Goal: Task Accomplishment & Management: Use online tool/utility

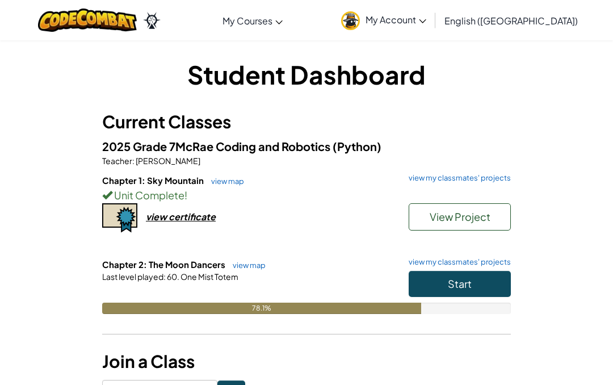
click at [461, 291] on button "Start" at bounding box center [459, 284] width 102 height 26
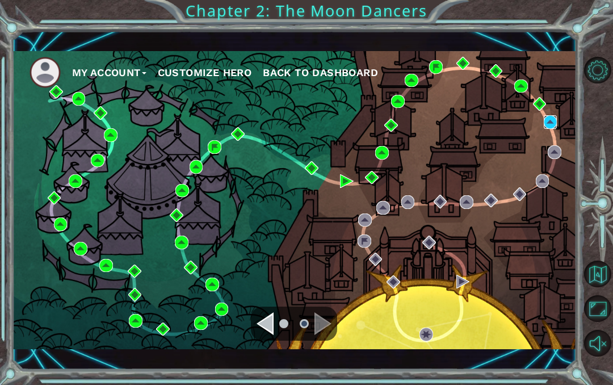
click at [552, 121] on img at bounding box center [550, 122] width 14 height 14
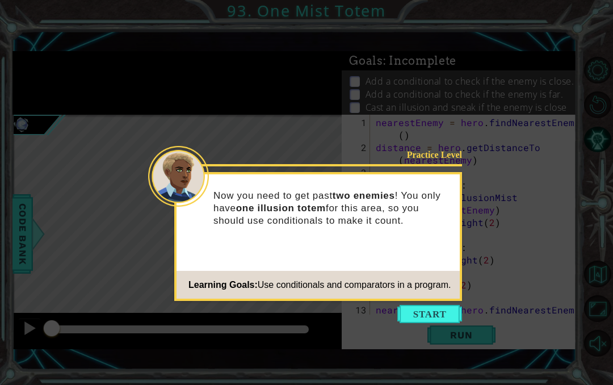
click at [438, 317] on button "Start" at bounding box center [429, 314] width 65 height 18
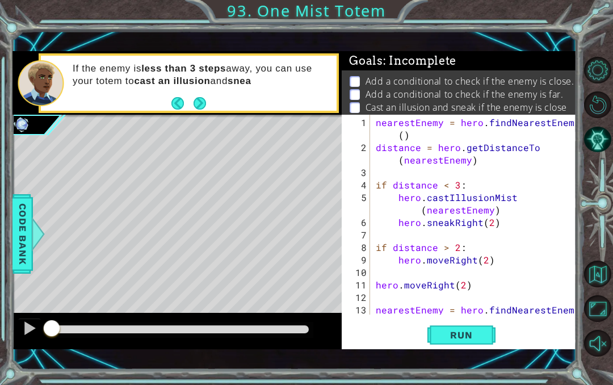
click at [462, 337] on span "Run" at bounding box center [460, 334] width 45 height 11
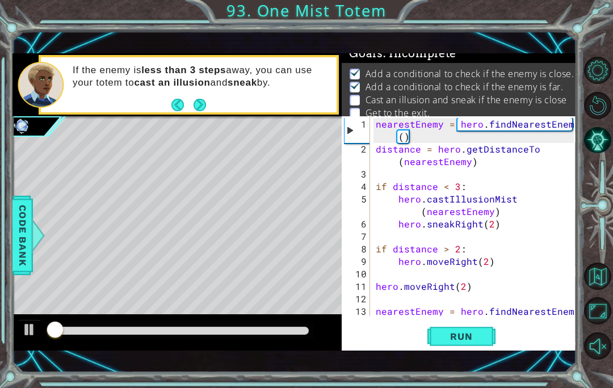
scroll to position [62, 0]
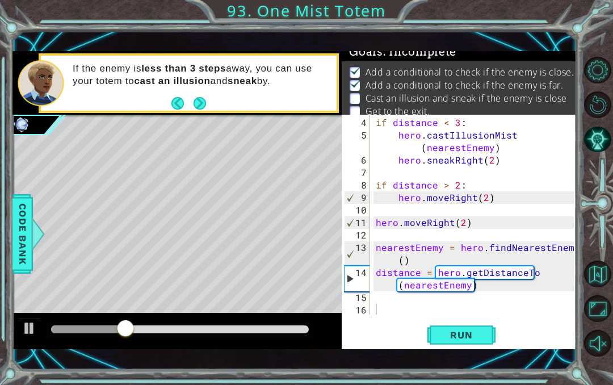
click at [445, 334] on span "Run" at bounding box center [460, 334] width 45 height 11
click at [412, 313] on div "if distance < 3 : hero . castIllusionMist ( nearestEnemy ) hero . sneakRight ( …" at bounding box center [476, 228] width 206 height 225
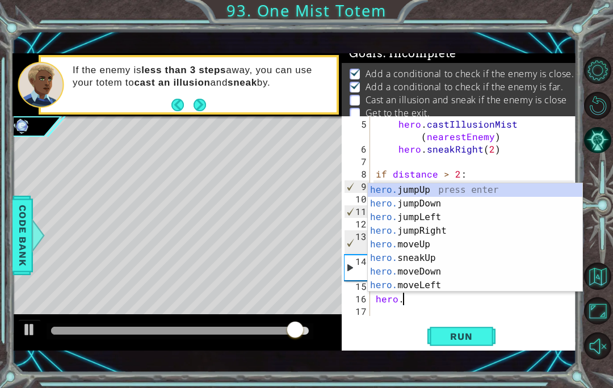
scroll to position [14, 36]
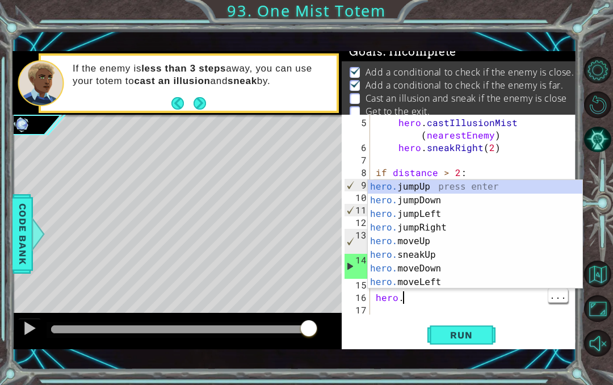
click at [431, 303] on div "hero . castIllusionMist ( nearestEnemy ) hero . sneakRight ( 2 ) if distance > …" at bounding box center [476, 234] width 206 height 237
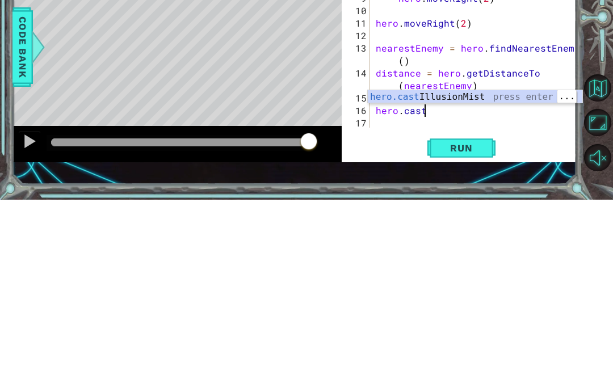
click at [528, 278] on div "hero.cast IllusionMist press enter" at bounding box center [475, 298] width 214 height 41
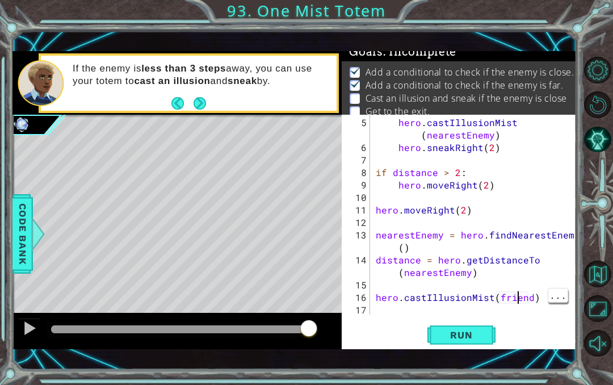
click at [519, 300] on div "hero . castIllusionMist ( nearestEnemy ) hero . sneakRight ( 2 ) if distance > …" at bounding box center [476, 234] width 206 height 237
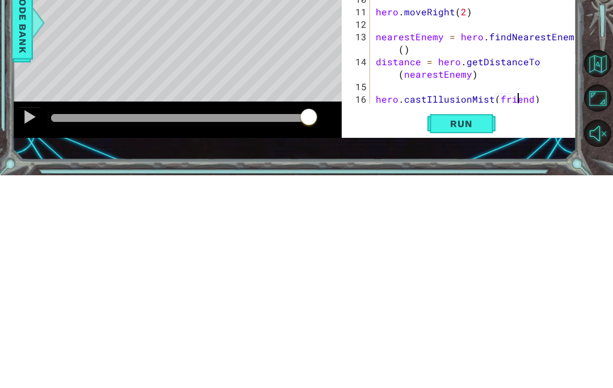
click at [525, 106] on div "if distance < 3 : hero . castIllusionMist ( nearestEnemy ) hero . sneakRight ( …" at bounding box center [476, 218] width 206 height 225
click at [529, 118] on div "if distance < 3 : hero . castIllusionMist ( nearestEnemy ) hero . sneakRight ( …" at bounding box center [476, 230] width 206 height 225
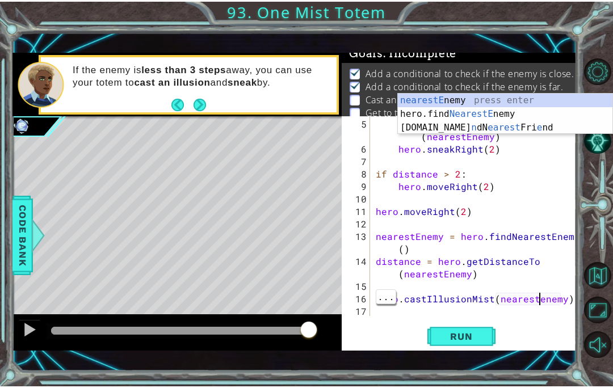
scroll to position [14, 45]
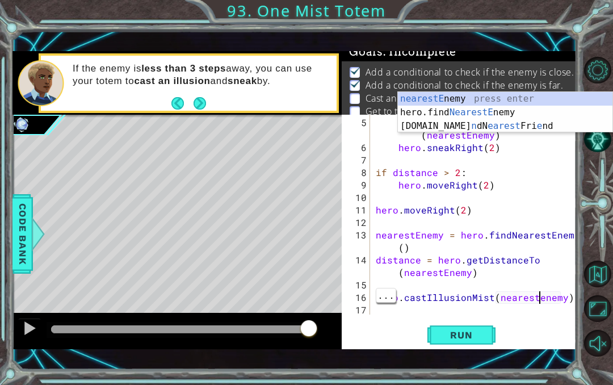
click at [538, 301] on div "hero . castIllusionMist ( nearestEnemy ) hero . sneakRight ( 2 ) if distance > …" at bounding box center [476, 234] width 206 height 237
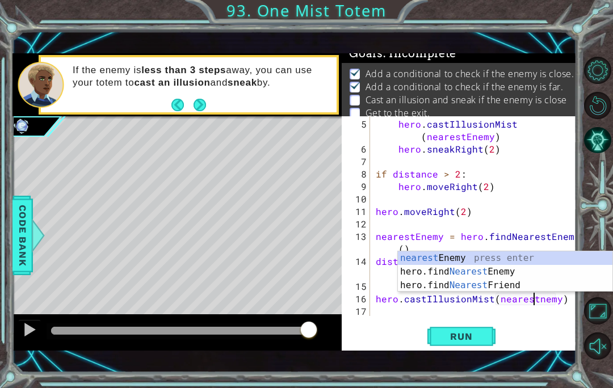
scroll to position [14, 20]
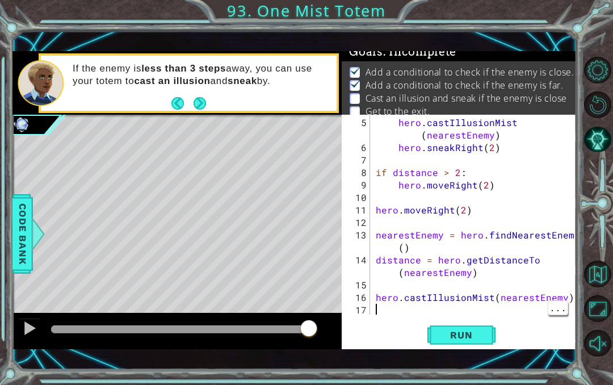
click at [383, 310] on div "hero . castIllusionMist ( nearestEnemy ) hero . sneakRight ( 2 ) if distance > …" at bounding box center [476, 234] width 206 height 237
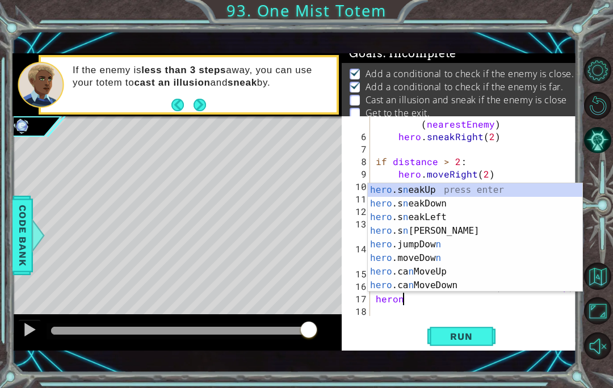
scroll to position [14, 36]
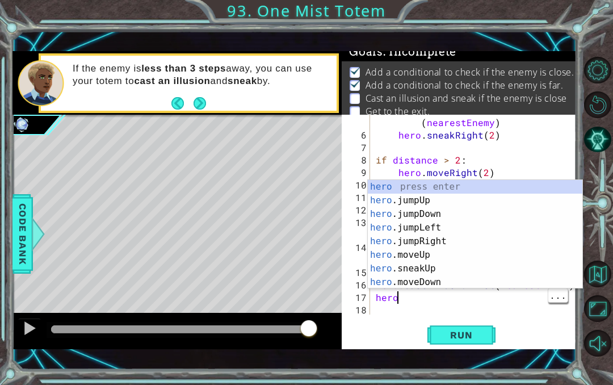
click at [435, 304] on div "hero . castIllusionMist ( nearestEnemy ) hero . sneakRight ( 2 ) if distance > …" at bounding box center [476, 222] width 206 height 237
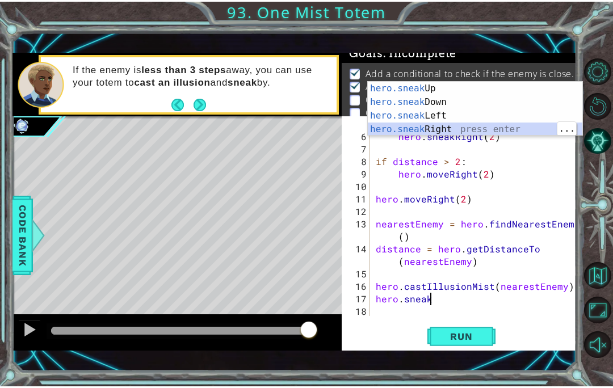
scroll to position [14, 45]
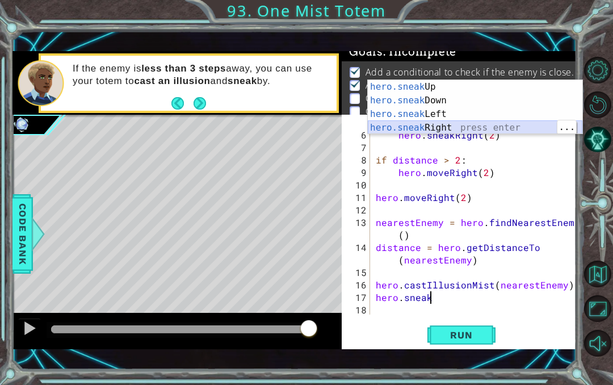
click at [482, 128] on div "hero.sneak Up press enter hero.sneak Down press enter hero.sneak Left press ent…" at bounding box center [475, 121] width 214 height 82
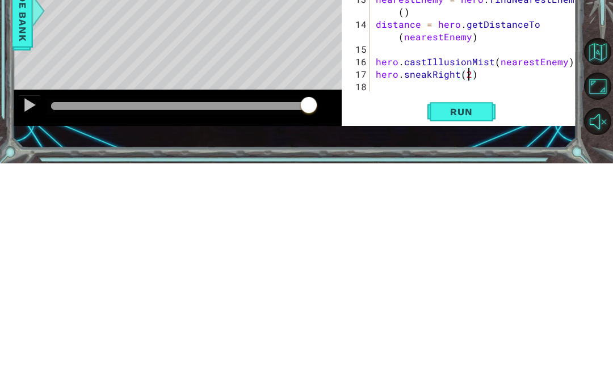
scroll to position [14, 20]
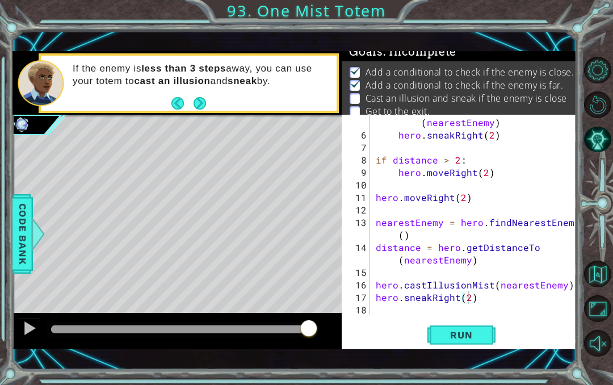
type textarea "abcde fg"
click at [473, 339] on span "Run" at bounding box center [460, 334] width 45 height 11
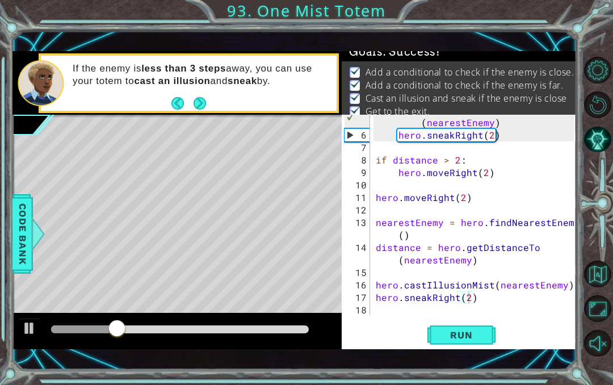
click at [468, 335] on span "Run" at bounding box center [460, 334] width 45 height 11
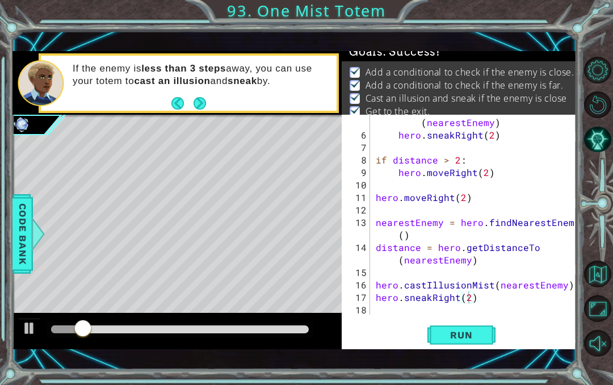
click at [456, 329] on span "Run" at bounding box center [460, 334] width 45 height 11
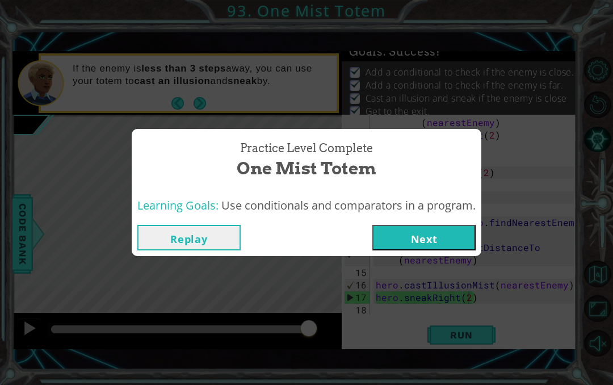
click at [432, 237] on button "Next" at bounding box center [423, 238] width 103 height 26
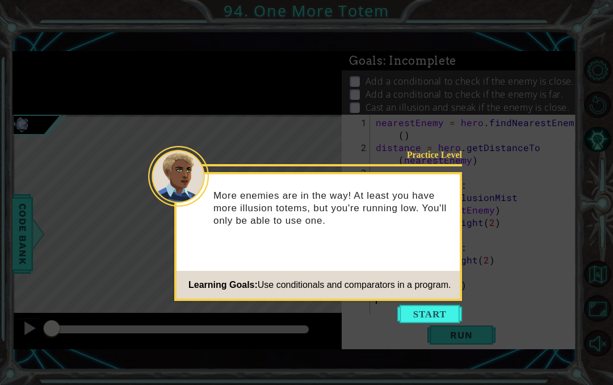
click at [440, 315] on button "Start" at bounding box center [429, 314] width 65 height 18
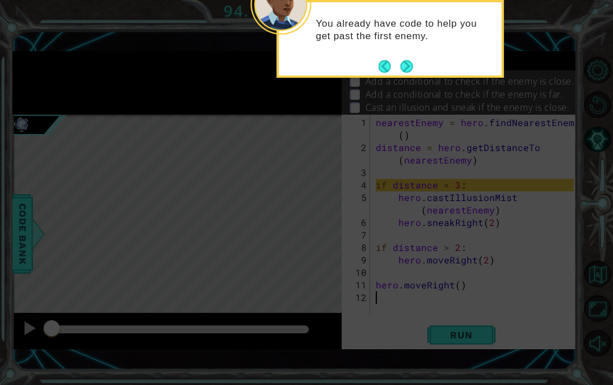
click at [408, 66] on button "Next" at bounding box center [406, 66] width 12 height 12
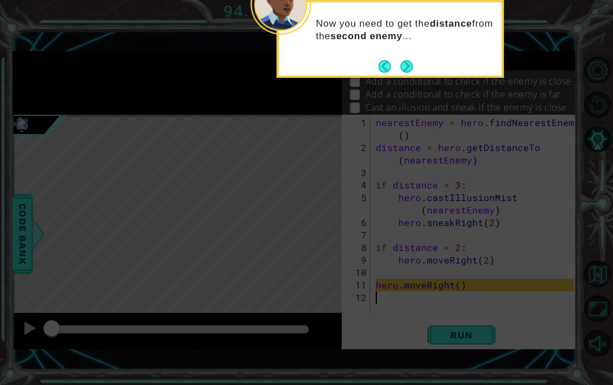
click at [403, 66] on button "Next" at bounding box center [406, 66] width 12 height 12
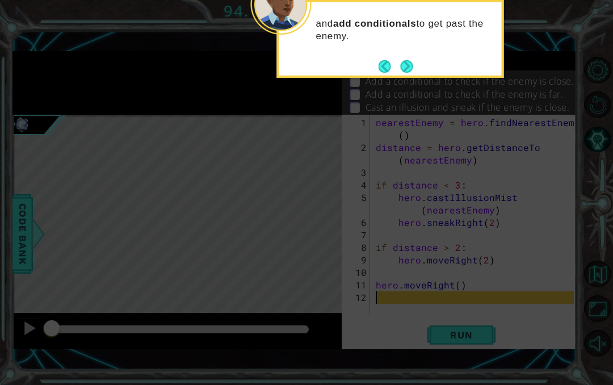
click at [406, 68] on button "Next" at bounding box center [406, 66] width 12 height 12
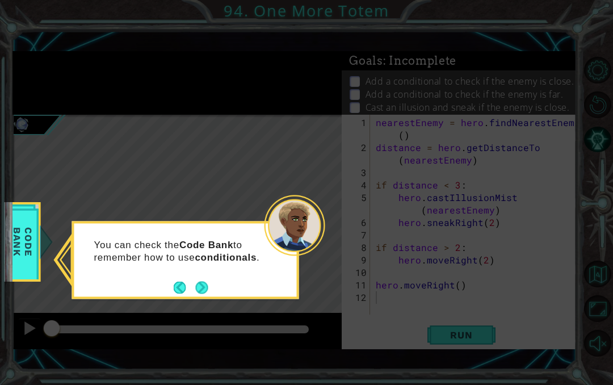
click at [204, 286] on button "Next" at bounding box center [201, 287] width 12 height 12
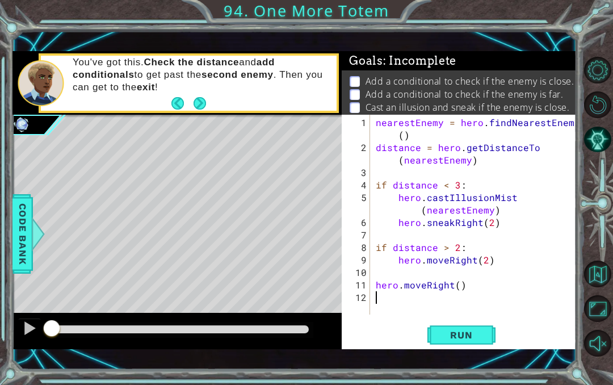
click at [193, 99] on button "Next" at bounding box center [199, 102] width 12 height 12
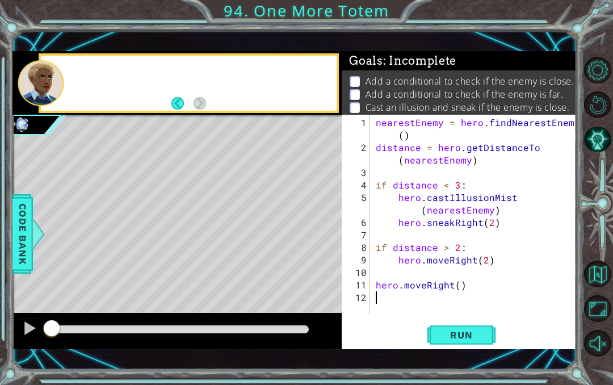
click at [191, 100] on button "Back" at bounding box center [182, 103] width 22 height 12
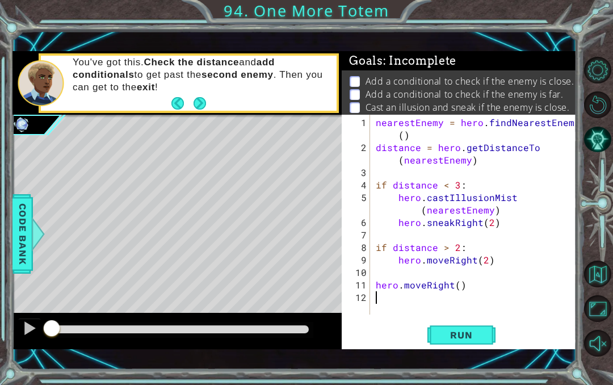
click at [192, 100] on button "Back" at bounding box center [182, 103] width 22 height 12
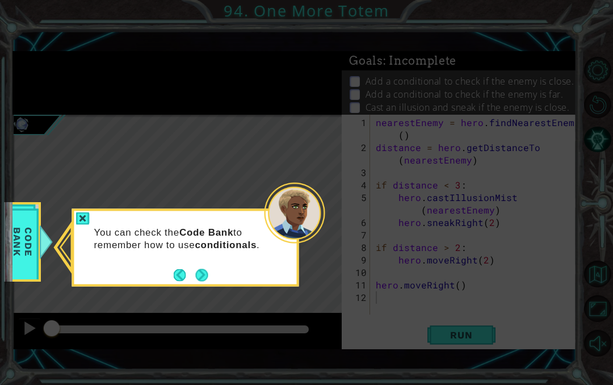
click at [192, 100] on icon at bounding box center [306, 192] width 613 height 385
click at [196, 269] on button "Next" at bounding box center [202, 274] width 12 height 12
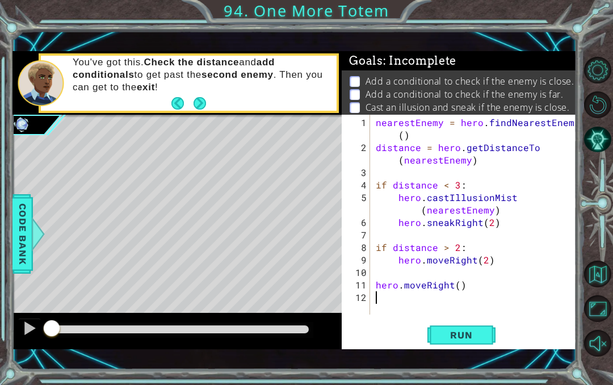
click at [202, 108] on button "Next" at bounding box center [199, 102] width 12 height 12
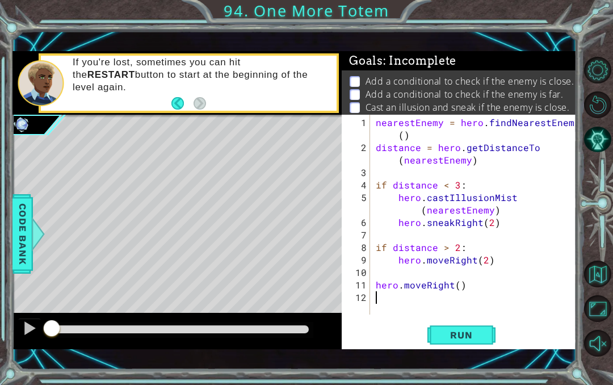
click at [464, 337] on span "Run" at bounding box center [460, 334] width 45 height 11
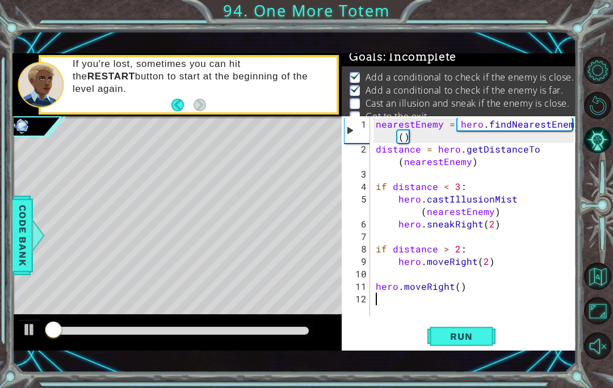
scroll to position [9, 0]
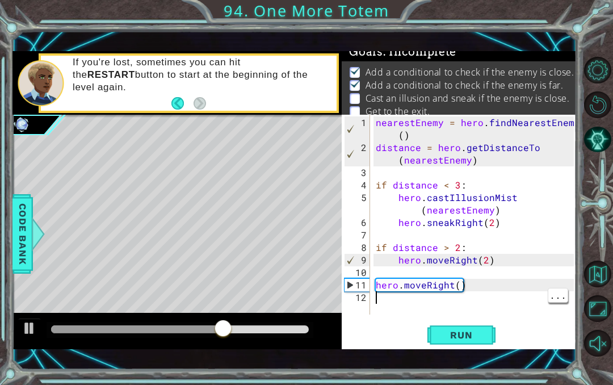
click at [386, 312] on div "nearestEnemy = hero . findNearestEnemy ( ) distance = hero . getDistanceTo ( ne…" at bounding box center [476, 234] width 206 height 237
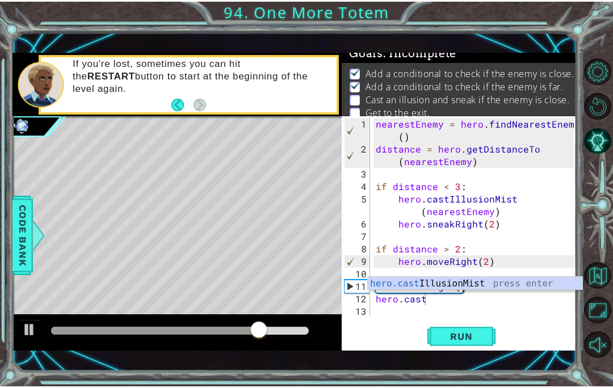
scroll to position [14, 45]
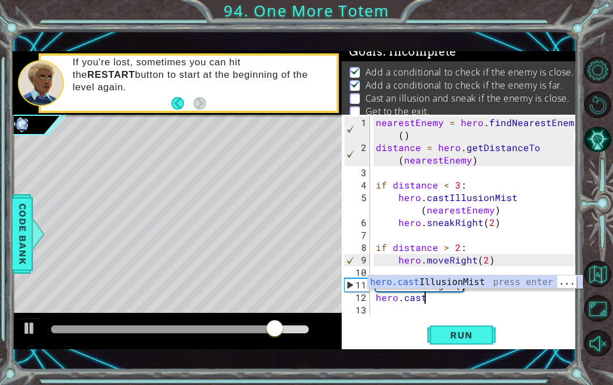
click at [514, 278] on div "hero.cast IllusionMist press enter" at bounding box center [475, 295] width 214 height 41
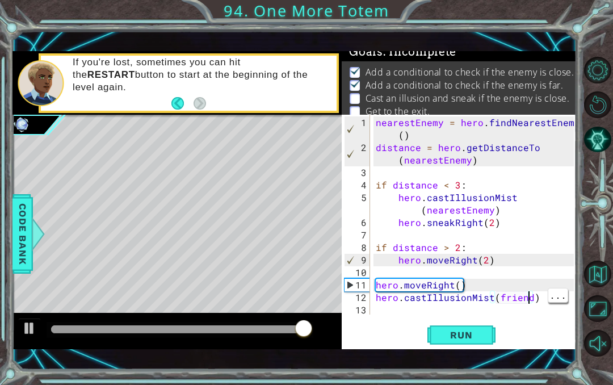
click at [527, 297] on div "nearestEnemy = hero . findNearestEnemy ( ) distance = hero . getDistanceTo ( ne…" at bounding box center [476, 234] width 206 height 237
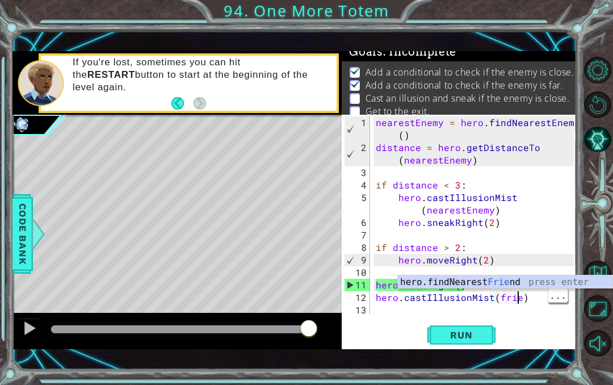
click at [516, 296] on div "nearestEnemy = hero . findNearestEnemy ( ) distance = hero . getDistanceTo ( ne…" at bounding box center [476, 234] width 206 height 237
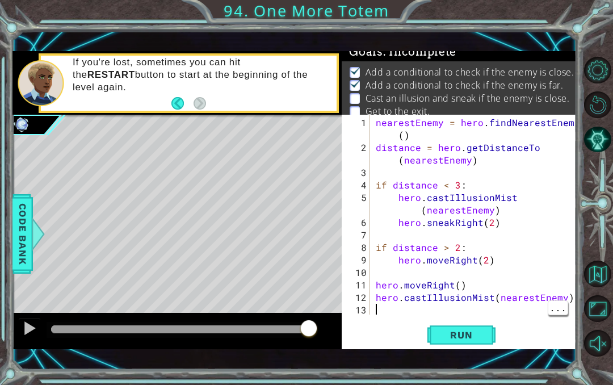
click at [392, 310] on div "nearestEnemy = hero . findNearestEnemy ( ) distance = hero . getDistanceTo ( ne…" at bounding box center [476, 234] width 206 height 237
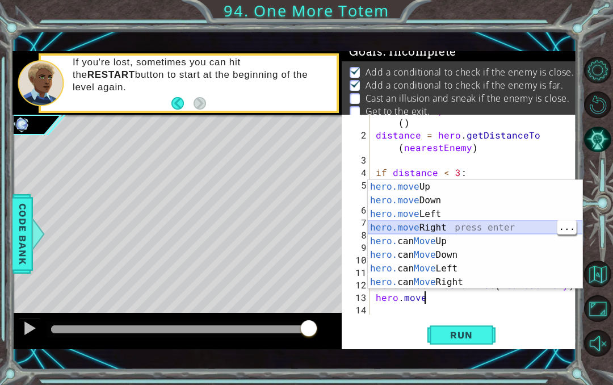
click at [503, 225] on div "hero.move Up press enter hero.move Down press enter hero.move Left press enter …" at bounding box center [475, 248] width 214 height 136
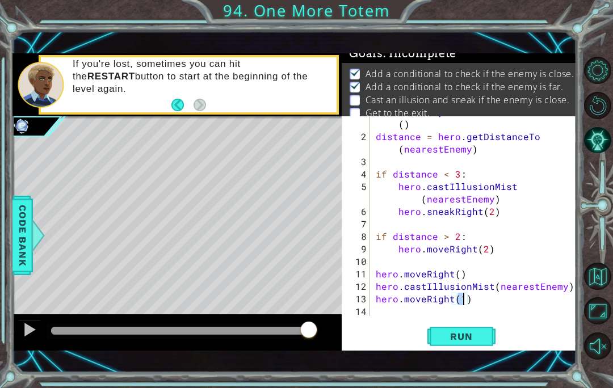
scroll to position [14, 20]
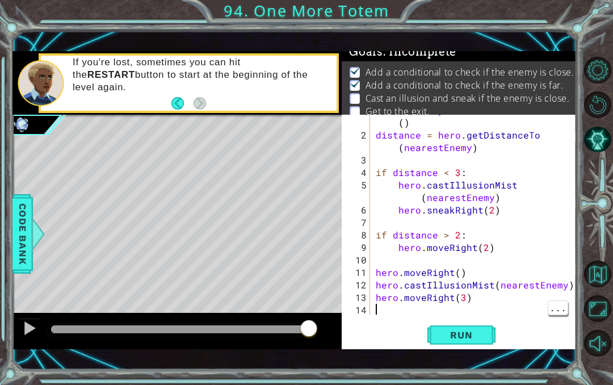
click at [407, 310] on div "nearestEnemy = hero . findNearestEnemy ( ) distance = hero . getDistanceTo ( ne…" at bounding box center [476, 222] width 206 height 237
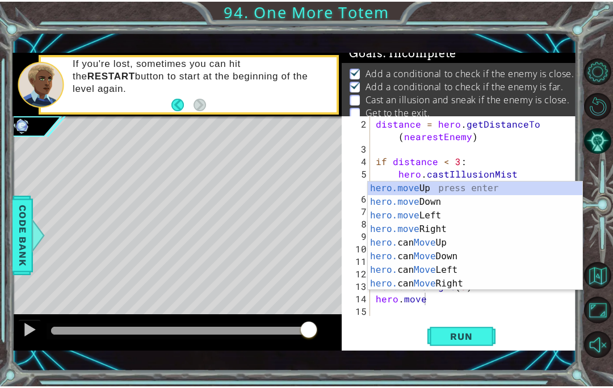
scroll to position [14, 45]
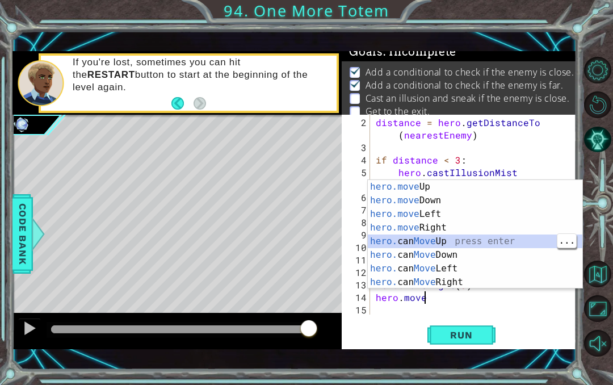
click at [421, 193] on div "hero.move Up press enter hero.move Down press enter hero.move Left press enter …" at bounding box center [475, 248] width 214 height 136
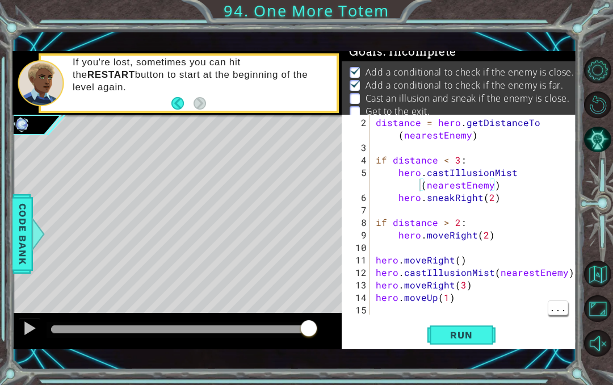
click at [396, 305] on div "distance = hero . getDistanceTo ( nearestEnemy ) if distance < 3 : hero . castI…" at bounding box center [476, 234] width 206 height 237
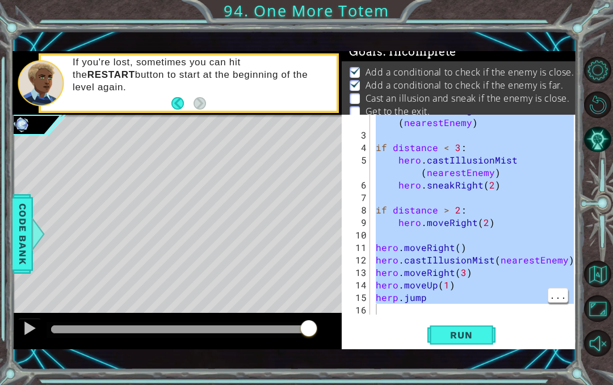
click at [444, 323] on button "Run" at bounding box center [461, 334] width 68 height 23
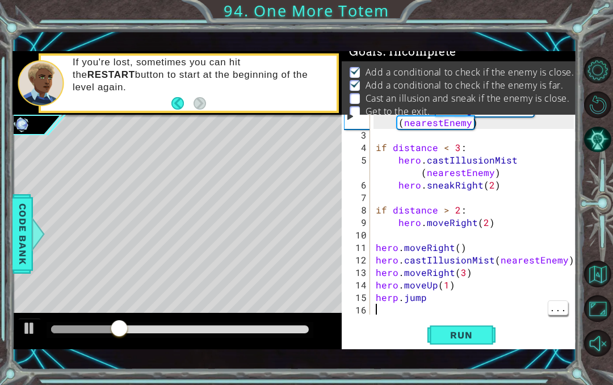
click at [430, 303] on div "distance = hero . getDistanceTo ( nearestEnemy ) if distance < 3 : hero . castI…" at bounding box center [476, 222] width 206 height 237
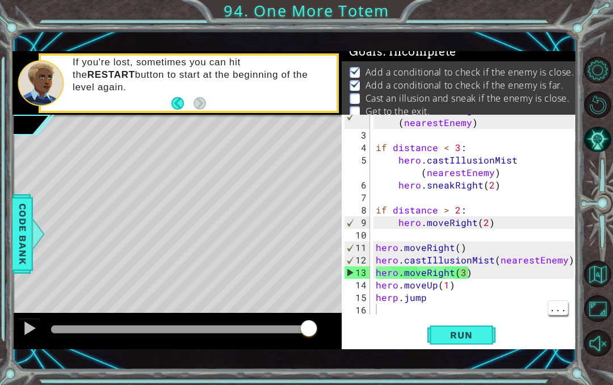
click at [458, 338] on span "Run" at bounding box center [460, 334] width 45 height 11
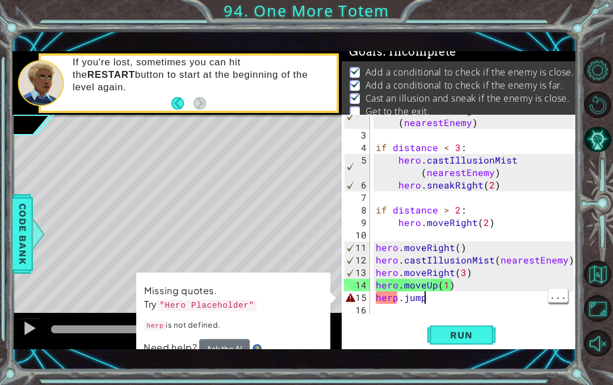
click at [466, 295] on div "distance = hero . getDistanceTo ( nearestEnemy ) if distance < 3 : hero . castI…" at bounding box center [476, 222] width 206 height 237
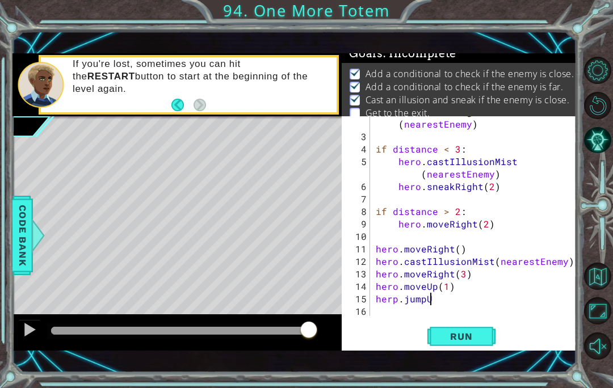
scroll to position [14, 26]
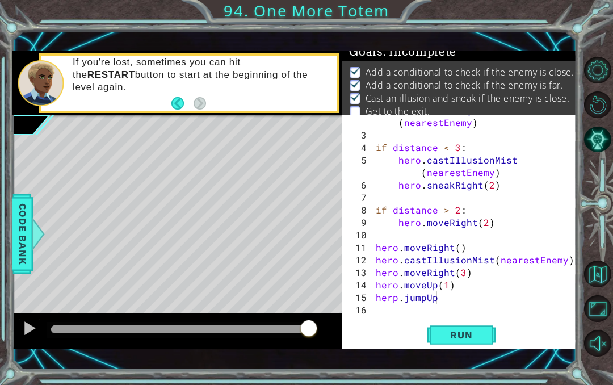
click at [466, 340] on span "Run" at bounding box center [460, 334] width 45 height 11
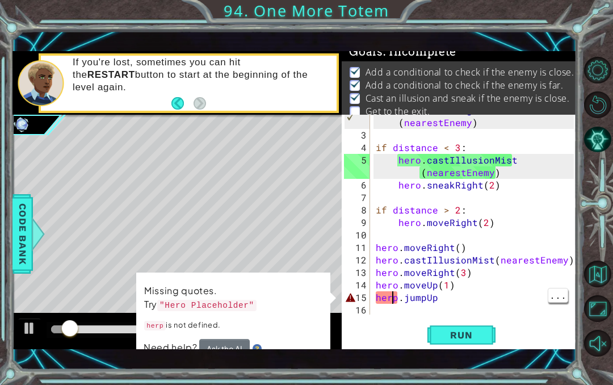
click at [392, 301] on div "distance = hero . getDistanceTo ( nearestEnemy ) if distance < 3 : hero . castI…" at bounding box center [476, 222] width 206 height 237
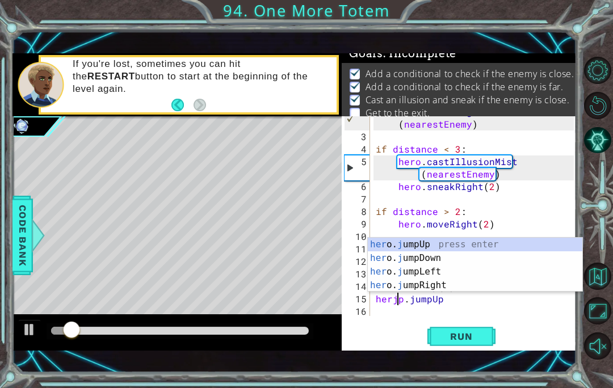
scroll to position [14, 20]
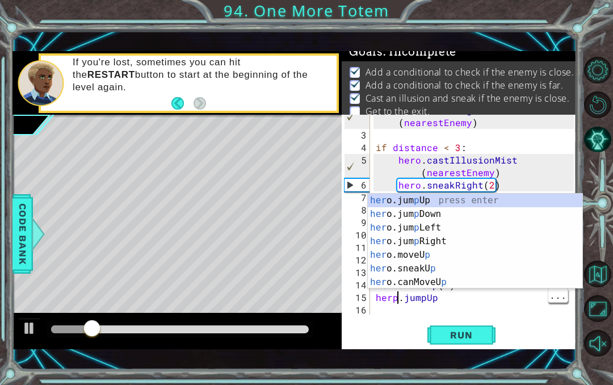
click at [399, 303] on div "distance = hero . getDistanceTo ( nearestEnemy ) if distance < 3 : hero . castI…" at bounding box center [476, 222] width 206 height 237
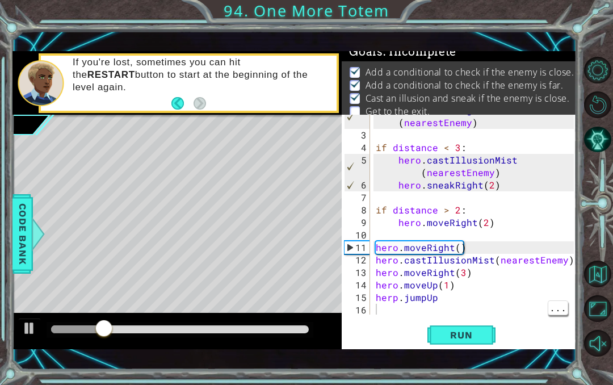
click at [392, 293] on div "distance = hero . getDistanceTo ( nearestEnemy ) if distance < 3 : hero . castI…" at bounding box center [476, 222] width 206 height 237
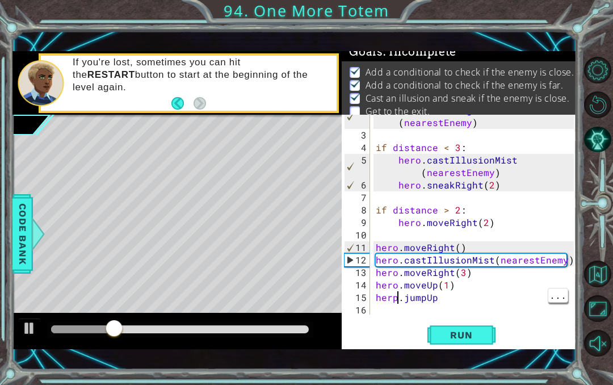
click at [396, 298] on div "distance = hero . getDistanceTo ( nearestEnemy ) if distance < 3 : hero . castI…" at bounding box center [476, 222] width 206 height 237
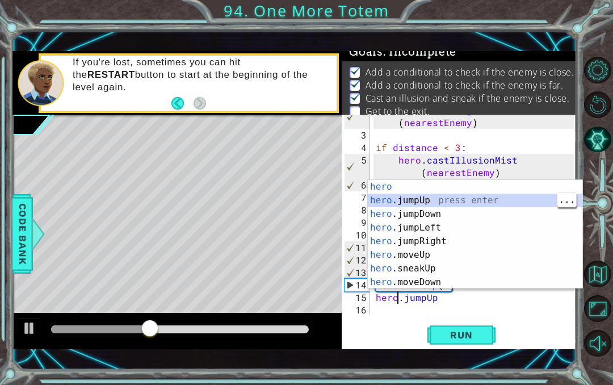
click at [483, 199] on div "hero press enter hero .jumpUp press enter hero .jumpDown press enter hero .jump…" at bounding box center [475, 248] width 214 height 136
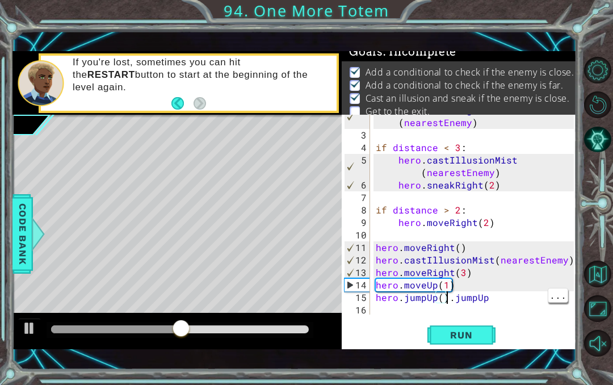
click at [484, 292] on div "distance = hero . getDistanceTo ( nearestEnemy ) if distance < 3 : hero . castI…" at bounding box center [476, 222] width 206 height 237
click at [462, 300] on div "distance = hero . getDistanceTo ( nearestEnemy ) if distance < 3 : hero . castI…" at bounding box center [476, 222] width 206 height 237
click at [451, 301] on div "distance = hero . getDistanceTo ( nearestEnemy ) if distance < 3 : hero . castI…" at bounding box center [476, 222] width 206 height 237
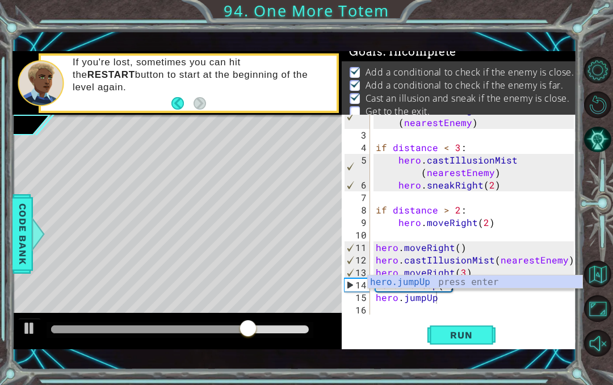
click at [462, 329] on span "Run" at bounding box center [460, 334] width 45 height 11
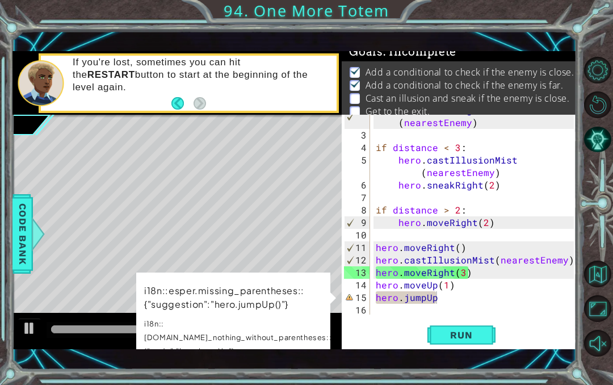
click at [467, 336] on span "Run" at bounding box center [460, 334] width 45 height 11
click at [450, 301] on div "distance = hero . getDistanceTo ( nearestEnemy ) if distance < 3 : hero . castI…" at bounding box center [476, 222] width 206 height 237
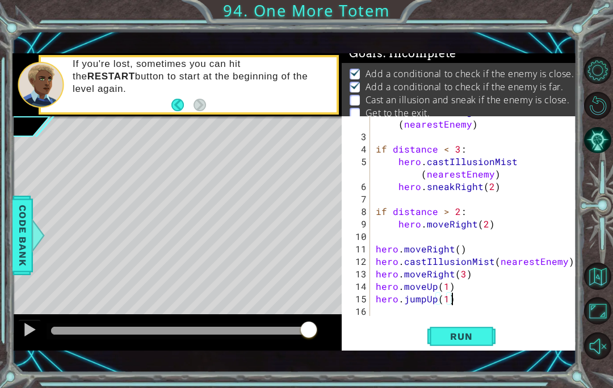
scroll to position [14, 31]
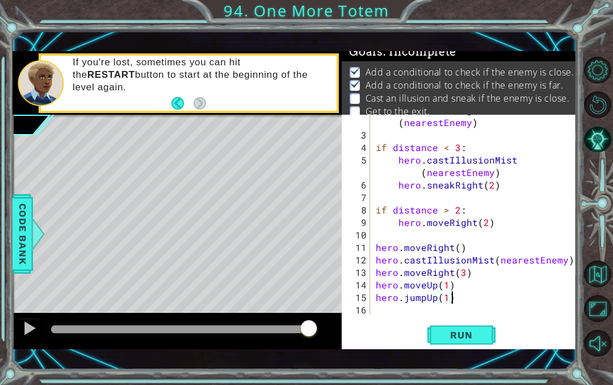
click at [468, 329] on span "Run" at bounding box center [460, 334] width 45 height 11
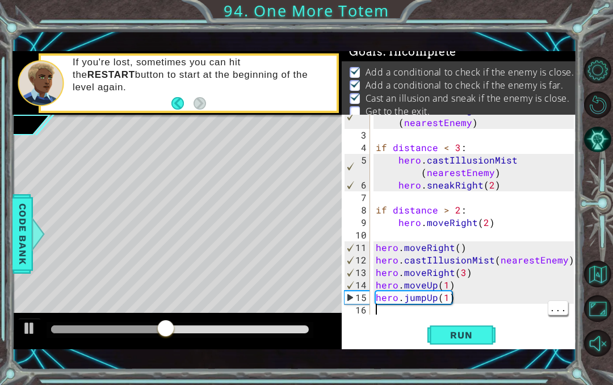
click at [395, 311] on div "distance = hero . getDistanceTo ( nearestEnemy ) if distance < 3 : hero . castI…" at bounding box center [476, 222] width 206 height 237
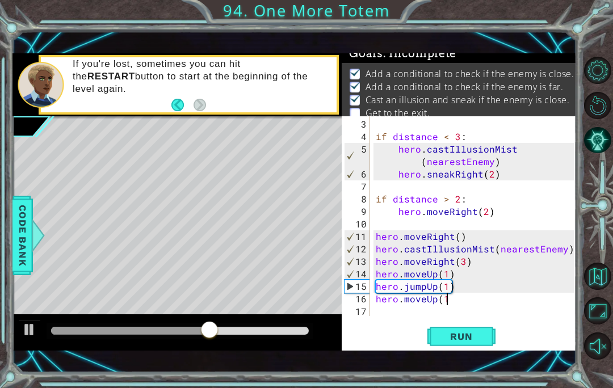
scroll to position [14, 75]
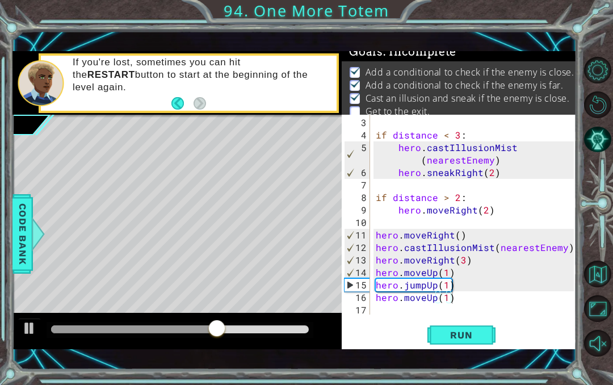
type textarea "abcde fg"
click at [474, 331] on span "Run" at bounding box center [460, 334] width 45 height 11
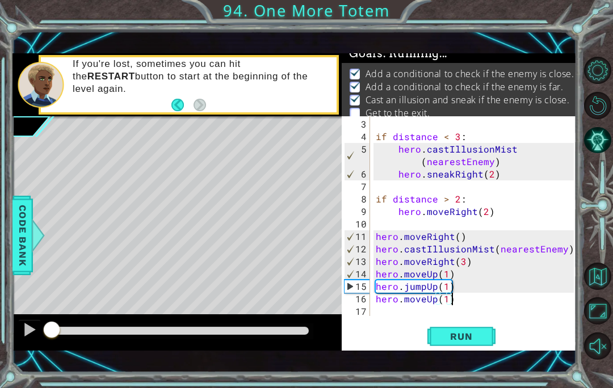
scroll to position [14, 45]
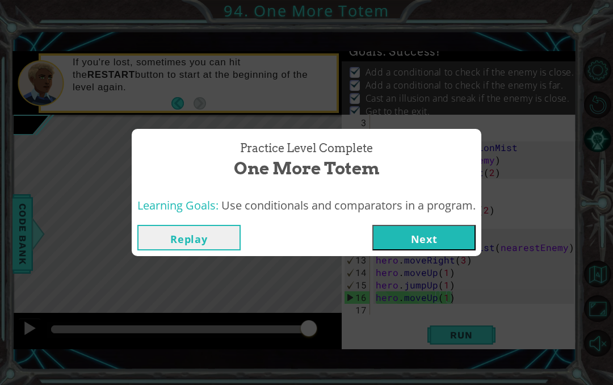
click at [444, 234] on button "Next" at bounding box center [423, 238] width 103 height 26
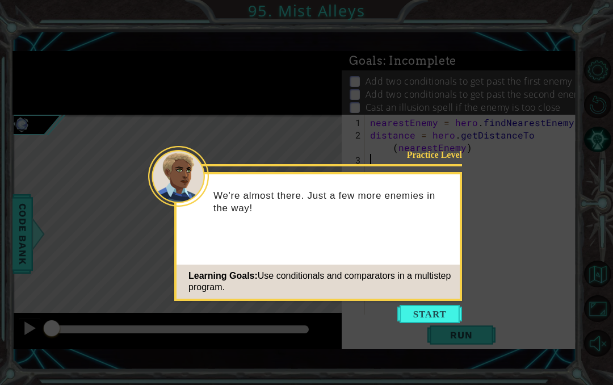
click at [434, 314] on button "Start" at bounding box center [429, 314] width 65 height 18
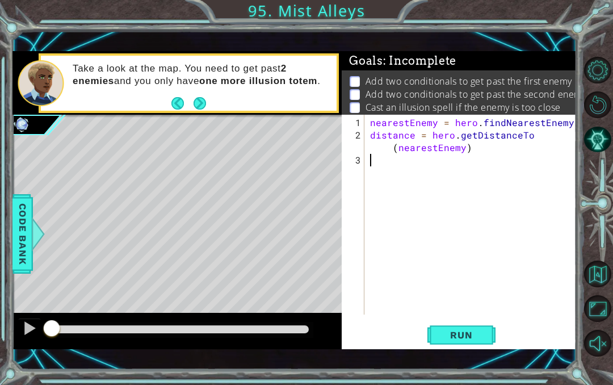
click at [467, 343] on button "Run" at bounding box center [461, 334] width 68 height 23
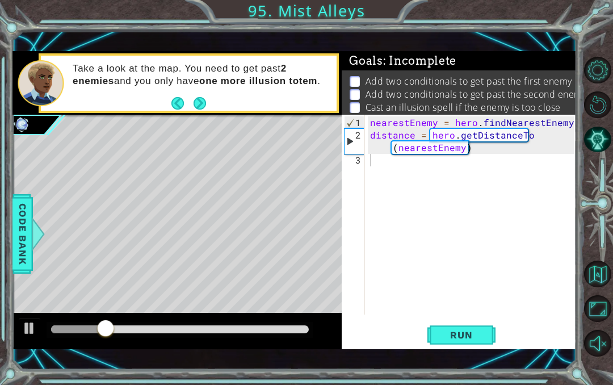
click at [473, 329] on span "Run" at bounding box center [460, 334] width 45 height 11
click at [379, 164] on div "nearestEnemy = hero . findNearestEnemy ( ) distance = hero . getDistanceTo ( ne…" at bounding box center [474, 228] width 212 height 225
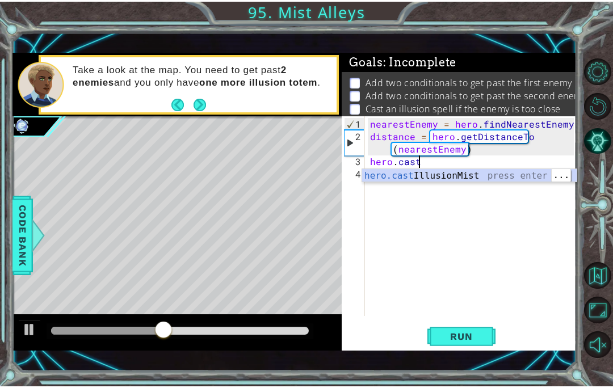
scroll to position [14, 45]
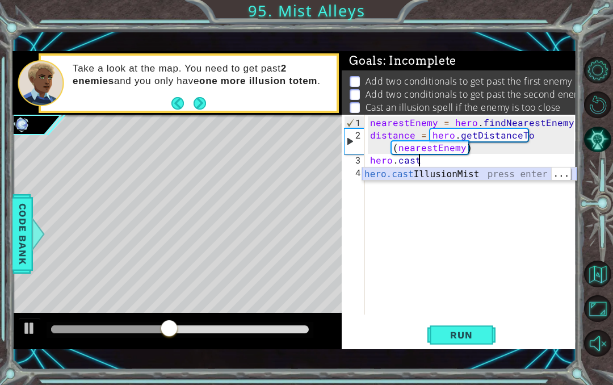
click at [539, 176] on div "hero.cast IllusionMist press enter" at bounding box center [469, 187] width 214 height 41
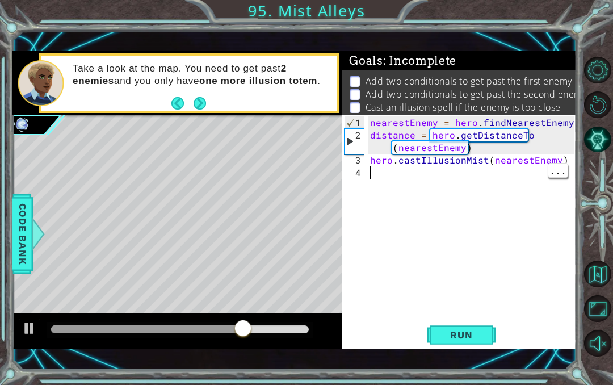
click at [480, 174] on div "nearestEnemy = hero . findNearestEnemy ( ) distance = hero . getDistanceTo ( ne…" at bounding box center [474, 228] width 212 height 225
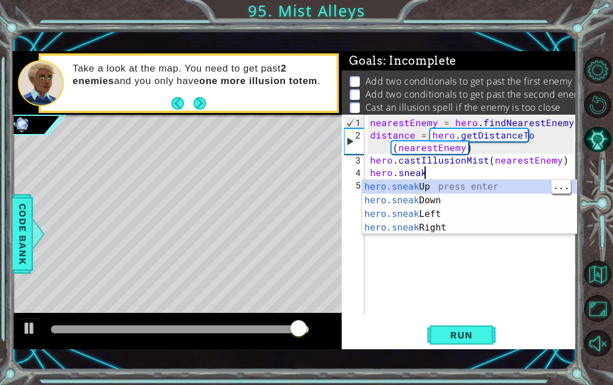
click at [488, 189] on div "hero.sneak Up press enter hero.sneak Down press enter hero.sneak Left press ent…" at bounding box center [469, 221] width 214 height 82
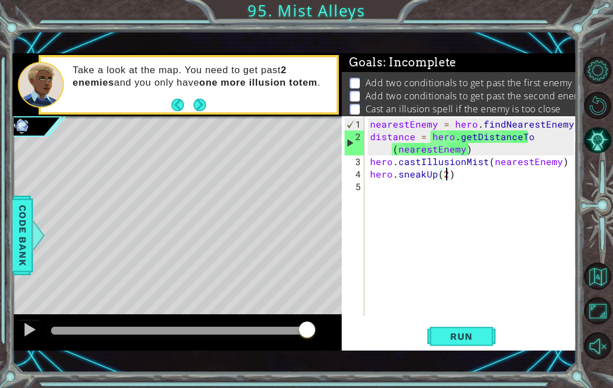
scroll to position [14, 20]
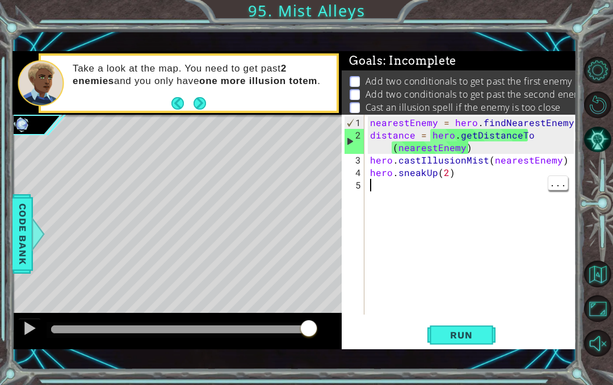
click at [432, 189] on div "nearestEnemy = hero . findNearestEnemy ( ) distance = hero . getDistanceTo ( ne…" at bounding box center [474, 228] width 212 height 225
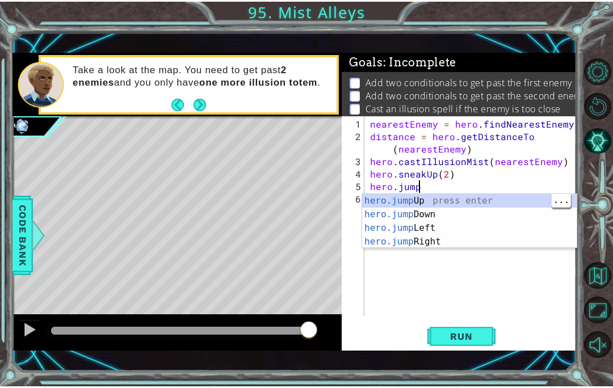
scroll to position [14, 45]
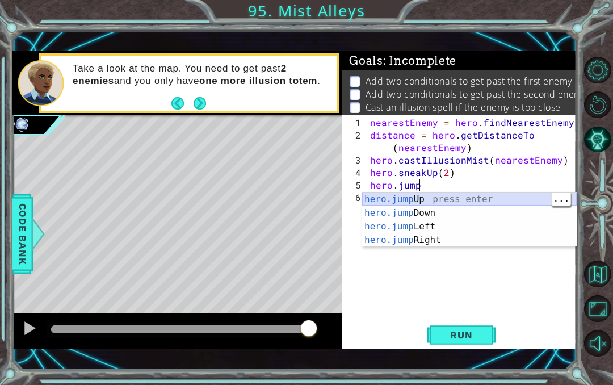
click at [512, 196] on div "hero.jump Up press enter hero.jump Down press enter hero.jump Left press enter …" at bounding box center [469, 233] width 214 height 82
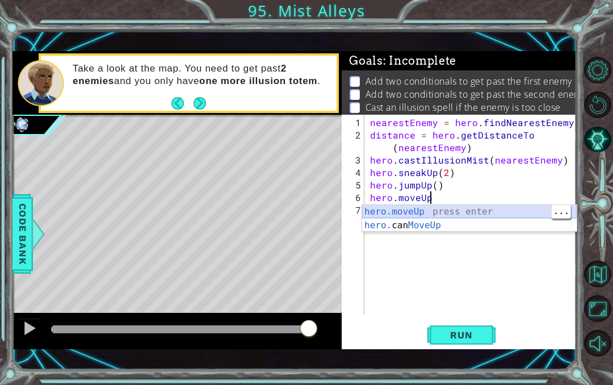
click at [514, 212] on div "hero.moveUp press enter hero. can MoveUp press enter" at bounding box center [469, 232] width 214 height 54
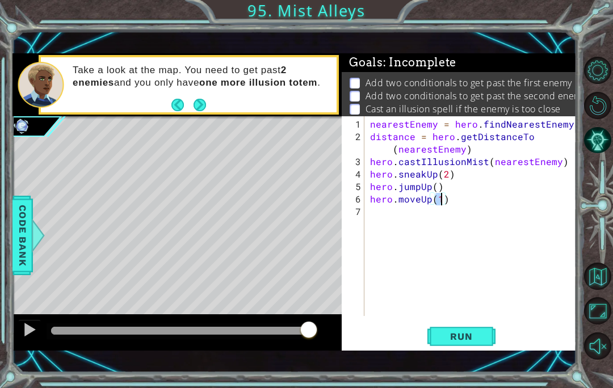
scroll to position [14, 20]
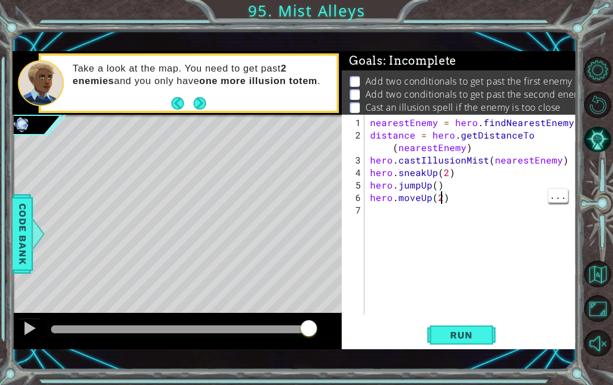
click at [440, 198] on div "nearestEnemy = hero . findNearestEnemy ( ) distance = hero . getDistanceTo ( ne…" at bounding box center [474, 228] width 212 height 225
click at [372, 206] on div "nearestEnemy = hero . findNearestEnemy ( ) distance = hero . getDistanceTo ( ne…" at bounding box center [474, 228] width 212 height 225
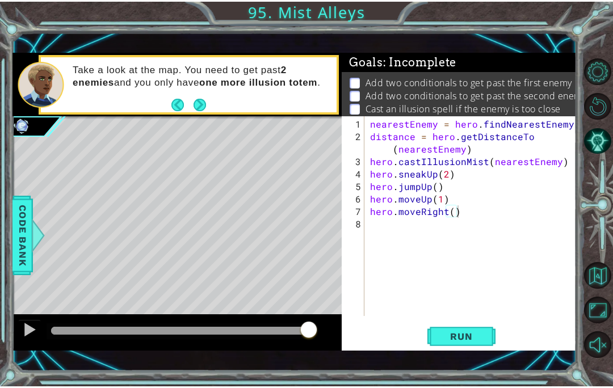
scroll to position [14, 45]
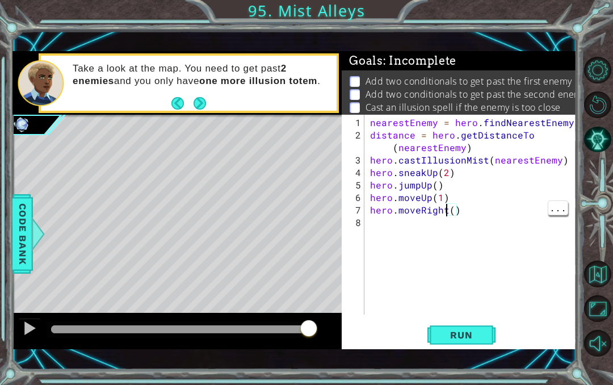
click at [448, 211] on div "nearestEnemy = hero . findNearestEnemy ( ) distance = hero . getDistanceTo ( ne…" at bounding box center [474, 228] width 212 height 225
click at [452, 205] on div "nearestEnemy = hero . findNearestEnemy ( ) distance = hero . getDistanceTo ( ne…" at bounding box center [474, 228] width 212 height 225
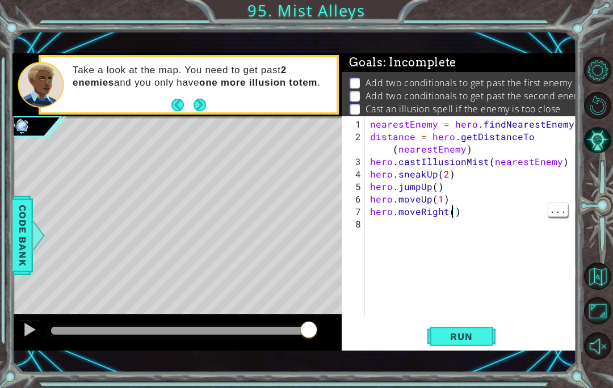
scroll to position [14, 20]
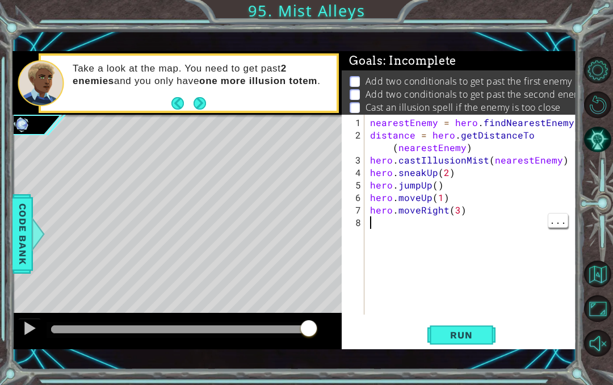
click at [376, 221] on div "nearestEnemy = hero . findNearestEnemy ( ) distance = hero . getDistanceTo ( ne…" at bounding box center [474, 228] width 212 height 225
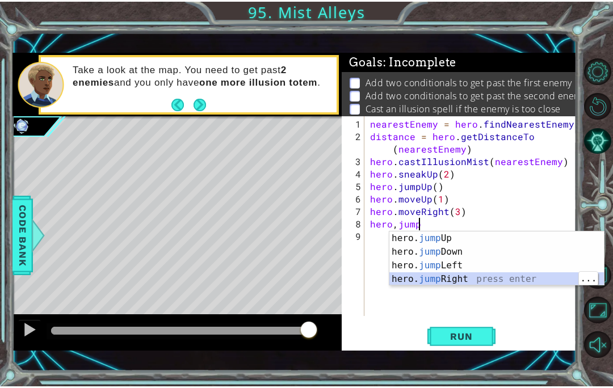
scroll to position [14, 45]
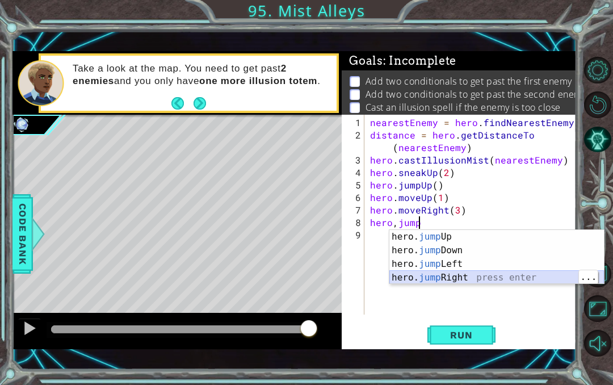
click at [510, 275] on div "hero. jump Up press enter hero. jump Down press enter hero. jump Left press ent…" at bounding box center [496, 271] width 214 height 82
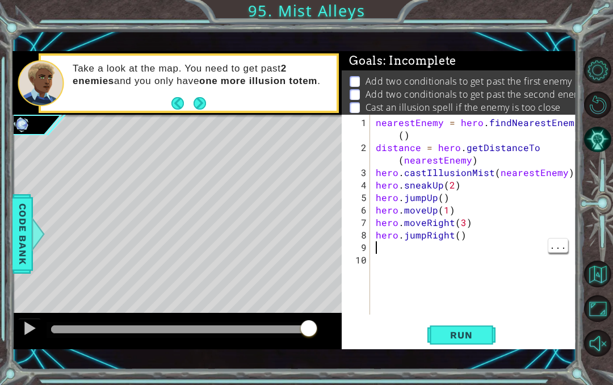
click at [445, 251] on div "nearestEnemy = hero . findNearestEnemy ( ) distance = hero . getDistanceTo ( ne…" at bounding box center [476, 234] width 206 height 237
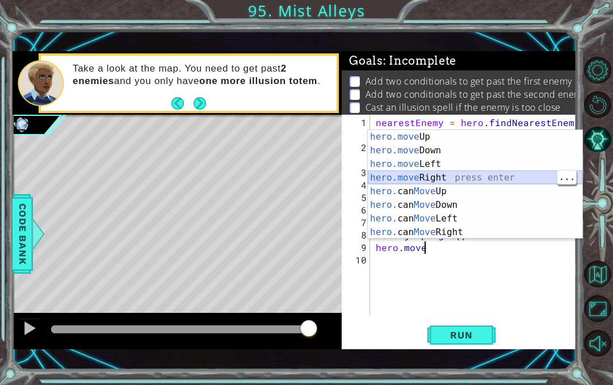
click at [463, 176] on div "hero.move Up press enter hero.move Down press enter hero.move Left press enter …" at bounding box center [475, 198] width 214 height 136
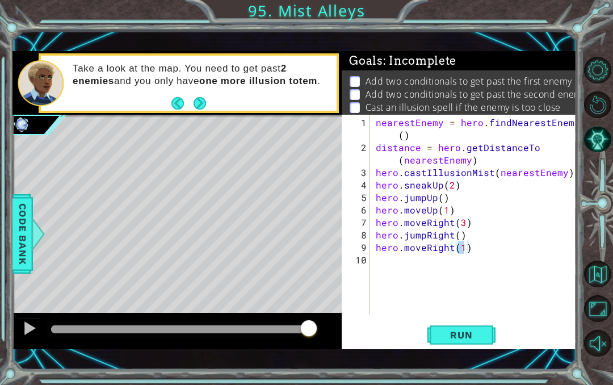
click at [460, 334] on span "Run" at bounding box center [460, 334] width 45 height 11
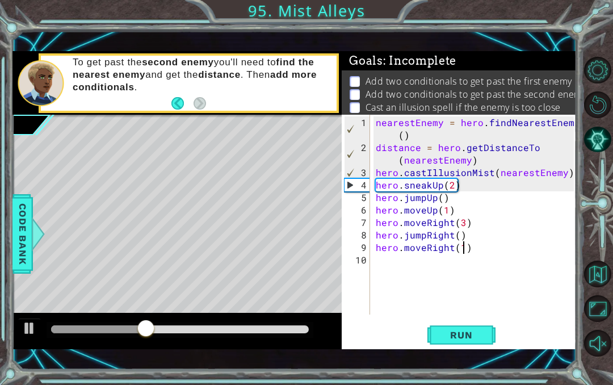
click at [465, 335] on span "Run" at bounding box center [460, 334] width 45 height 11
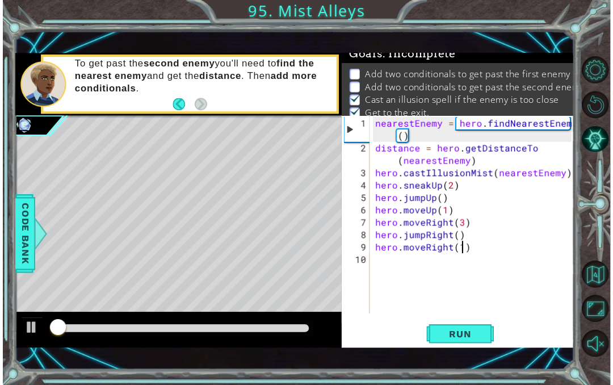
scroll to position [9, 0]
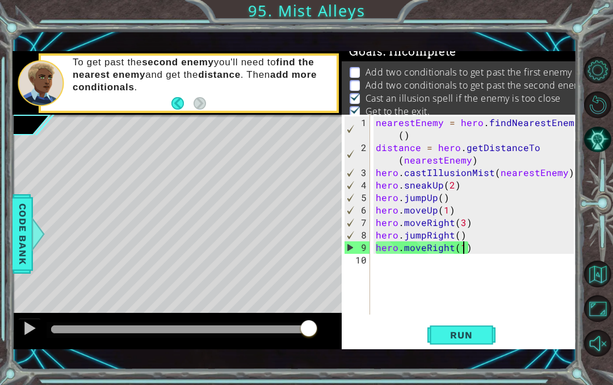
click at [432, 337] on button "Run" at bounding box center [461, 334] width 68 height 23
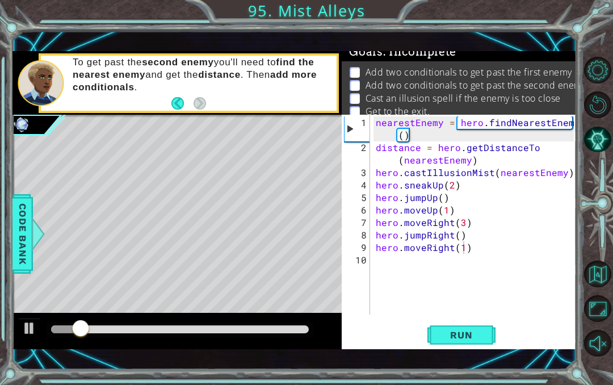
click at [446, 337] on span "Run" at bounding box center [460, 334] width 45 height 11
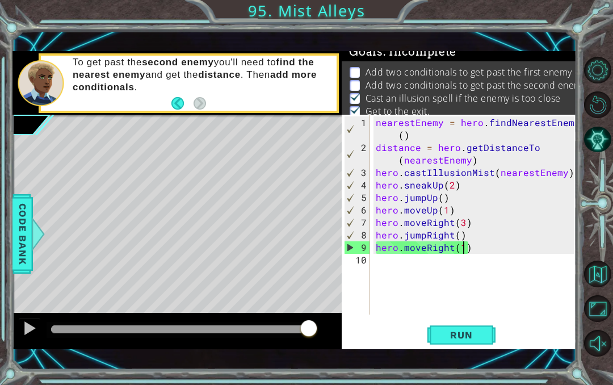
click at [26, 256] on span "Code Bank" at bounding box center [23, 233] width 18 height 69
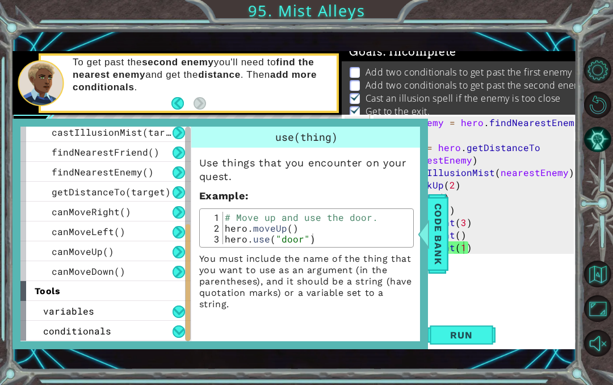
scroll to position [302, 0]
click at [75, 332] on span "conditionals" at bounding box center [77, 330] width 68 height 12
click at [187, 332] on div at bounding box center [187, 289] width 5 height 85
click at [172, 332] on button at bounding box center [178, 331] width 12 height 12
click at [182, 336] on button at bounding box center [178, 331] width 12 height 12
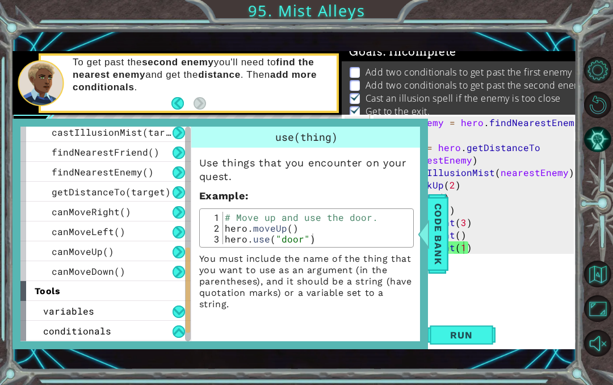
click at [176, 330] on button at bounding box center [178, 331] width 12 height 12
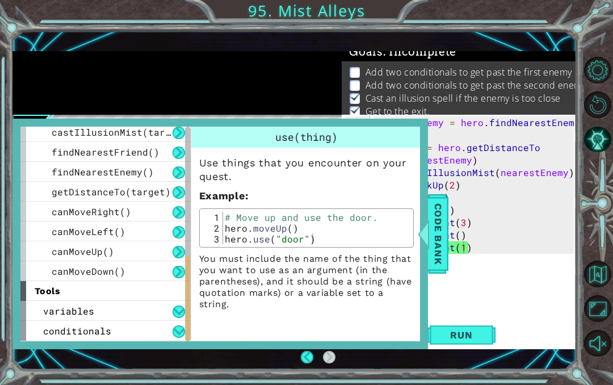
click at [104, 320] on div "variables" at bounding box center [105, 311] width 170 height 20
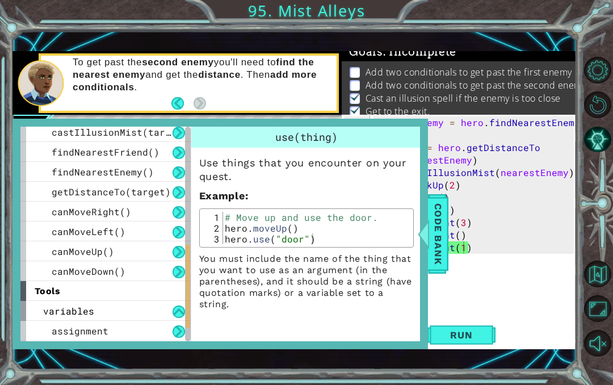
click at [98, 328] on span "assignment" at bounding box center [80, 330] width 57 height 12
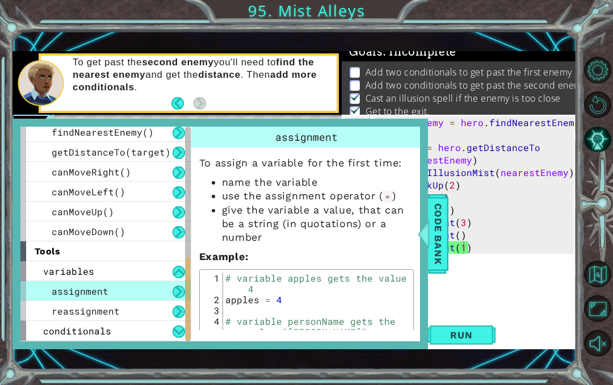
scroll to position [342, 0]
click at [104, 319] on div "reassignment" at bounding box center [105, 311] width 170 height 20
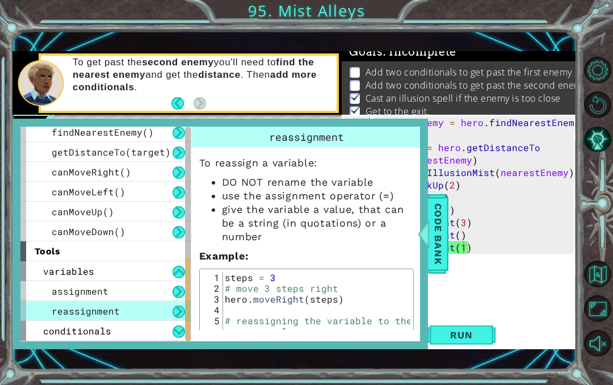
click at [112, 327] on div "conditionals" at bounding box center [105, 330] width 170 height 20
click at [109, 330] on div "conditionals" at bounding box center [105, 330] width 170 height 20
click at [108, 319] on div "reassignment" at bounding box center [105, 311] width 170 height 20
click at [121, 333] on div "conditionals" at bounding box center [105, 330] width 170 height 20
click at [176, 335] on button at bounding box center [178, 331] width 12 height 12
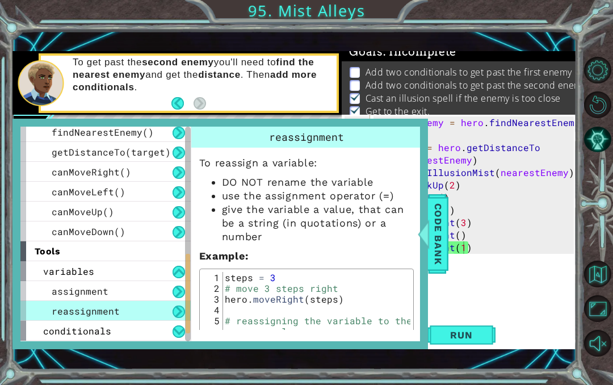
click at [160, 269] on div "variables" at bounding box center [105, 271] width 170 height 20
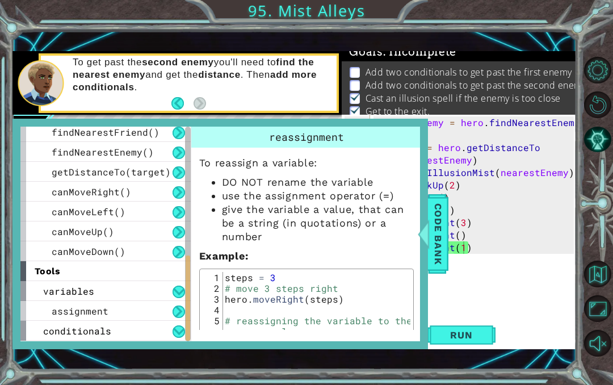
scroll to position [302, 0]
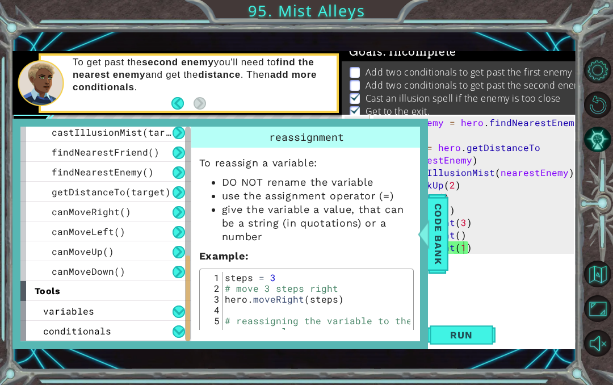
click at [179, 331] on button at bounding box center [178, 331] width 12 height 12
click at [177, 312] on button at bounding box center [178, 311] width 12 height 12
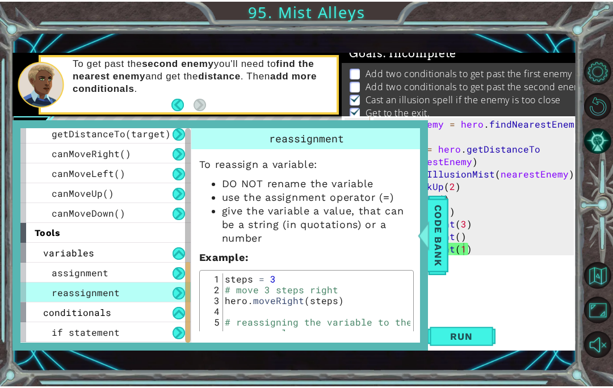
scroll to position [362, 0]
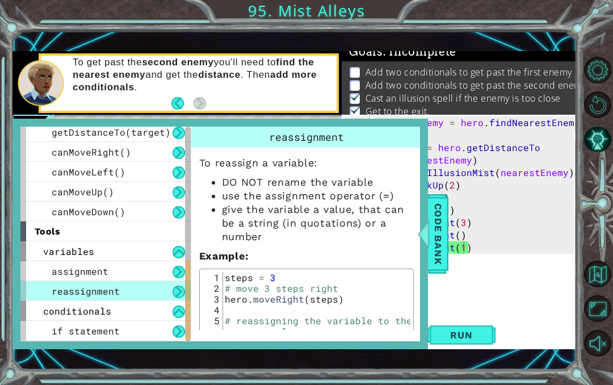
click at [150, 328] on div "if statement" at bounding box center [105, 330] width 170 height 20
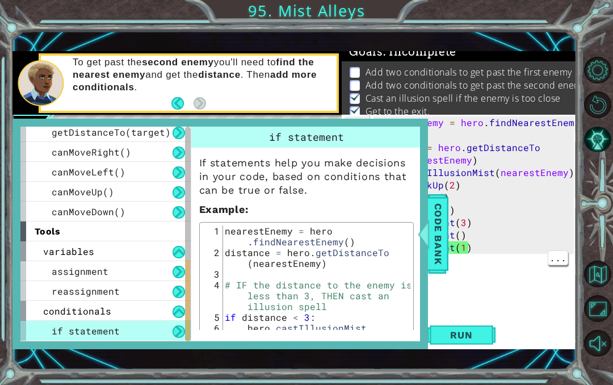
click at [436, 253] on span "Code Bank" at bounding box center [438, 233] width 18 height 69
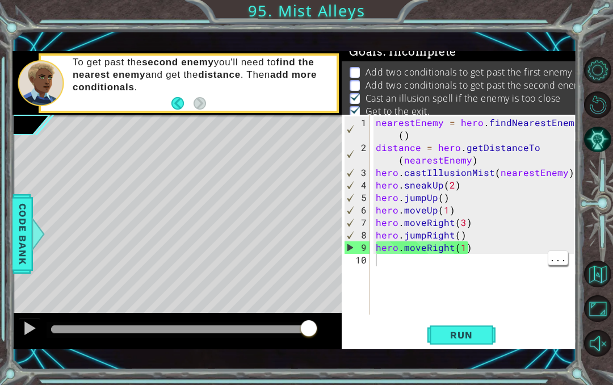
click at [381, 174] on div "nearestEnemy = hero . findNearestEnemy ( ) distance = hero . getDistanceTo ( ne…" at bounding box center [476, 234] width 206 height 237
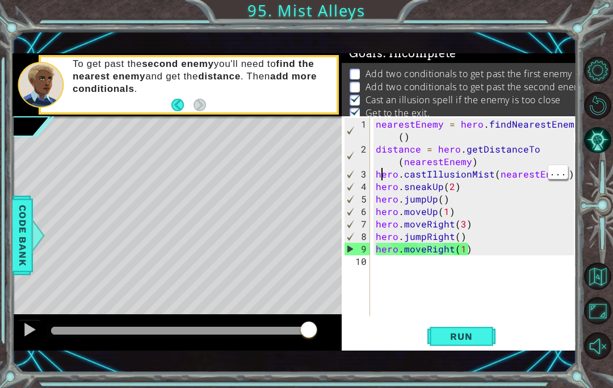
click at [592, 113] on button "Restart Level" at bounding box center [597, 105] width 27 height 27
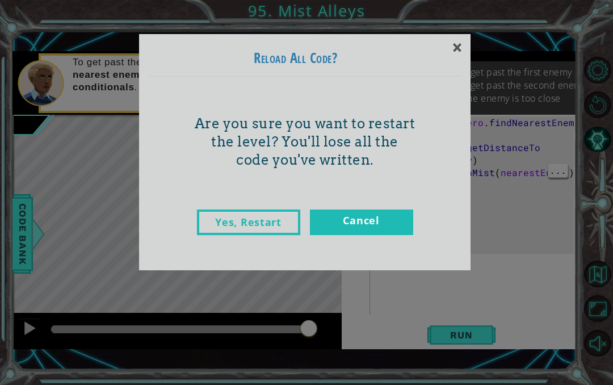
click at [281, 218] on link "Yes, Restart" at bounding box center [248, 222] width 103 height 26
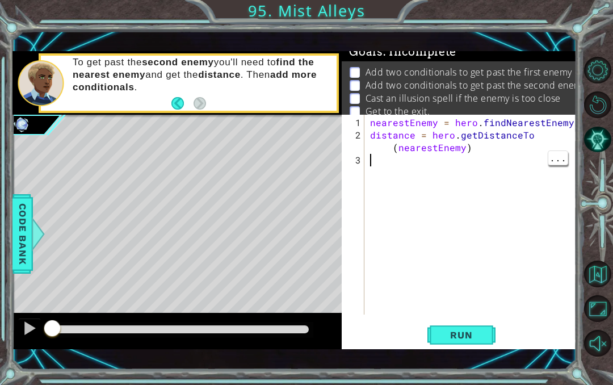
click at [406, 164] on div "nearestEnemy = hero . findNearestEnemy ( ) distance = hero . getDistanceTo ( ne…" at bounding box center [474, 228] width 212 height 225
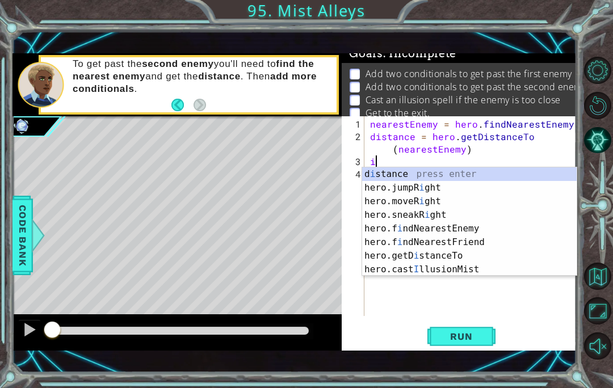
scroll to position [14, 20]
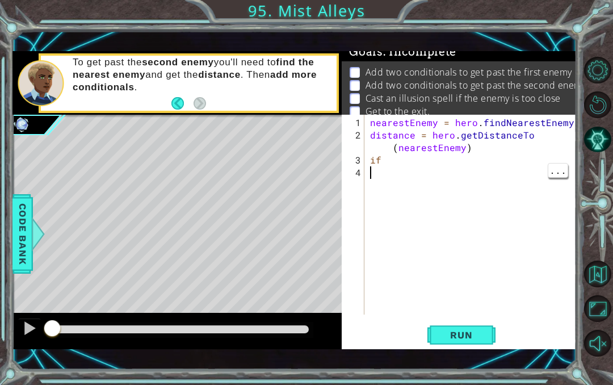
click at [413, 161] on div "nearestEnemy = hero . findNearestEnemy ( ) distance = hero . getDistanceTo ( ne…" at bounding box center [474, 228] width 212 height 225
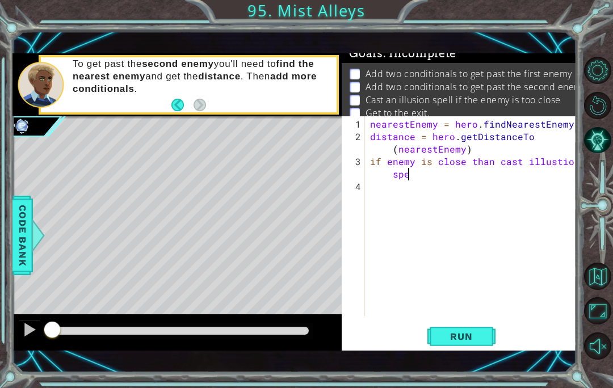
scroll to position [14, 42]
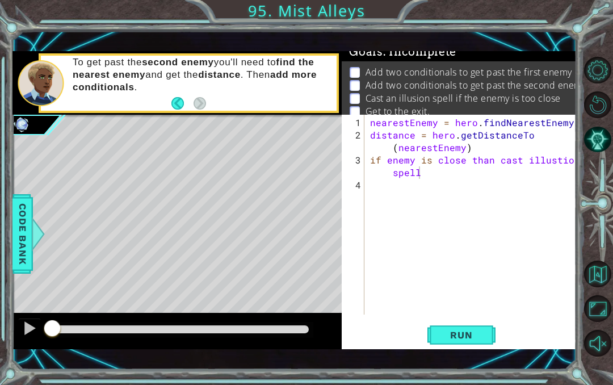
click at [459, 341] on button "Run" at bounding box center [461, 334] width 68 height 23
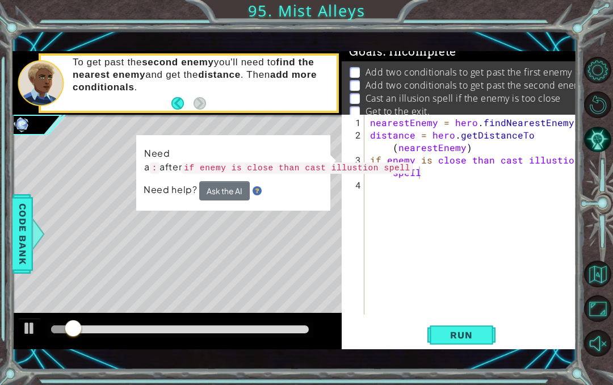
click at [218, 193] on button "Ask the AI" at bounding box center [224, 190] width 50 height 19
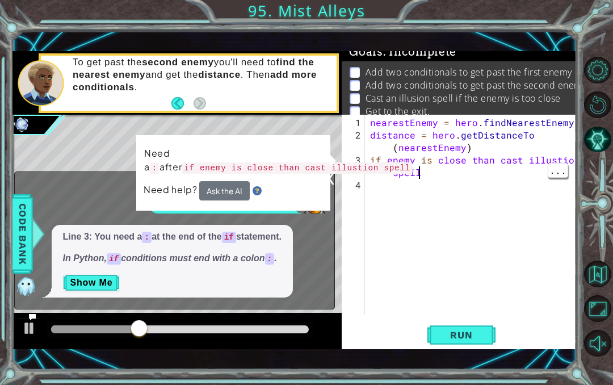
click at [457, 175] on div "nearestEnemy = hero . findNearestEnemy ( ) distance = hero . getDistanceTo ( ne…" at bounding box center [474, 228] width 212 height 225
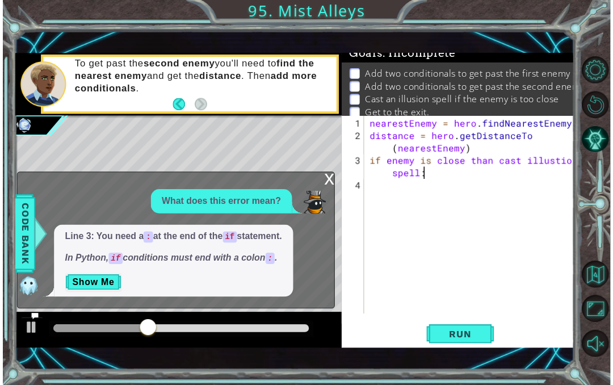
scroll to position [14, 20]
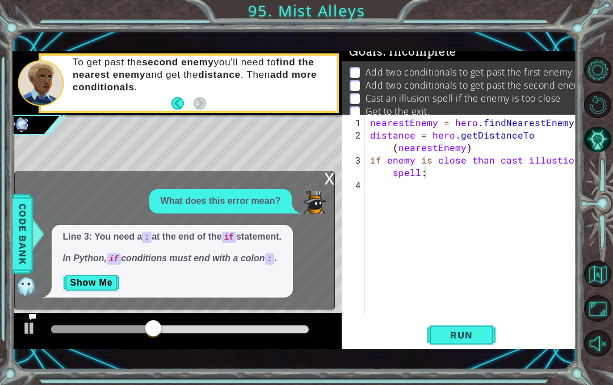
click at [463, 335] on span "Run" at bounding box center [460, 334] width 45 height 11
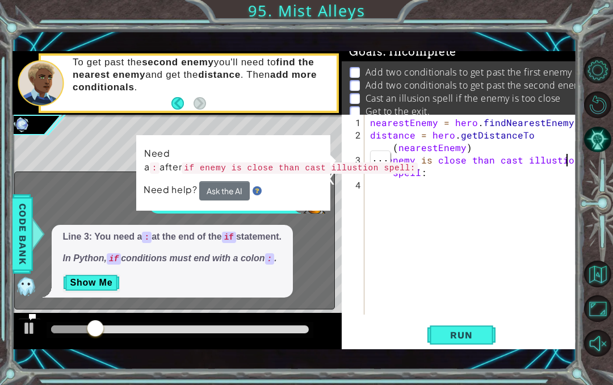
click at [568, 157] on div "nearestEnemy = hero . findNearestEnemy ( ) distance = hero . getDistanceTo ( ne…" at bounding box center [474, 228] width 212 height 225
click at [419, 174] on div "nearestEnemy = hero . findNearestEnemy ( ) distance = hero . getDistanceTo ( ne…" at bounding box center [474, 228] width 212 height 225
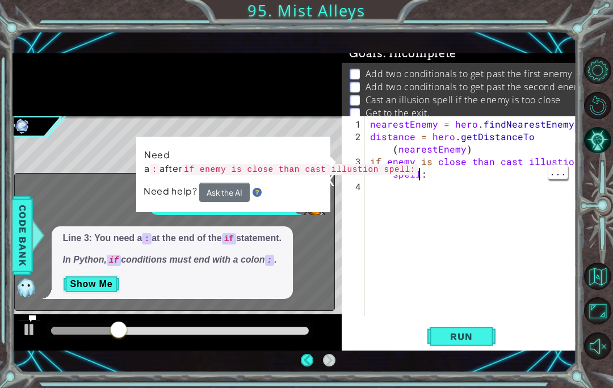
click at [459, 154] on div "nearestEnemy = hero . findNearestEnemy ( ) distance = hero . getDistanceTo ( ne…" at bounding box center [474, 230] width 212 height 225
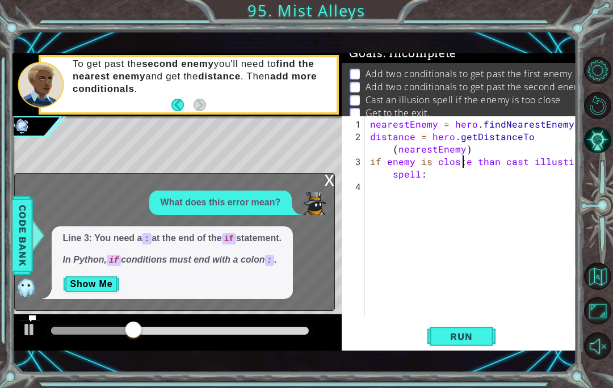
type textarea "abcde fg"
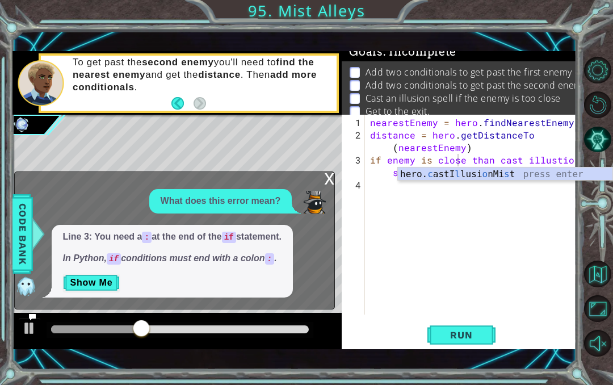
click at [465, 331] on span "Run" at bounding box center [460, 334] width 45 height 11
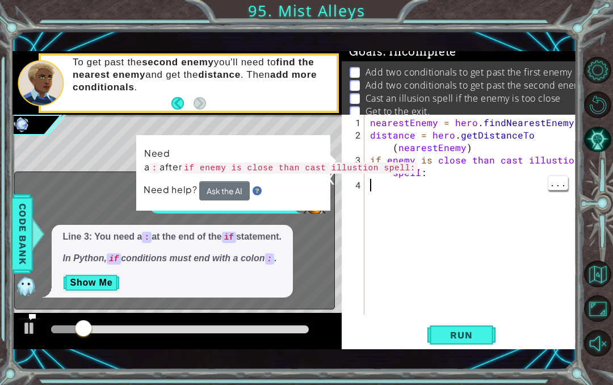
click at [230, 200] on button "Ask the AI" at bounding box center [224, 190] width 50 height 19
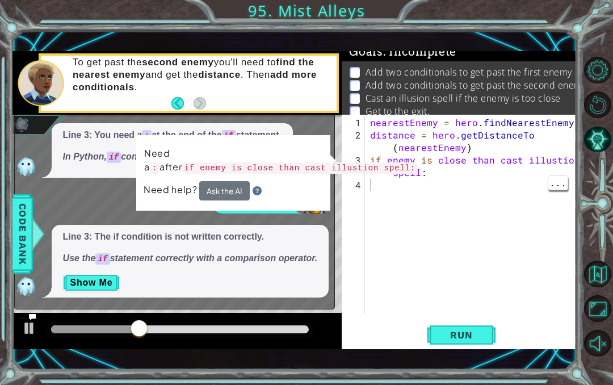
click at [88, 284] on button "Show Me" at bounding box center [91, 282] width 57 height 18
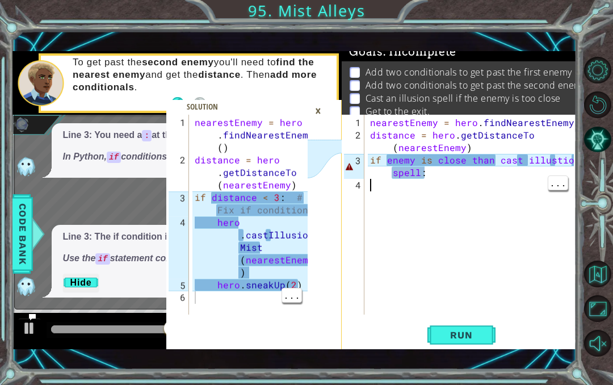
click at [272, 321] on span at bounding box center [254, 224] width 176 height 249
click at [210, 236] on div "nearestEnemy = hero . findNearestEnemy ( ) distance = hero . getDistanceTo ( ne…" at bounding box center [252, 241] width 121 height 250
type textarea "abcde fg"
click at [231, 242] on div "nearestEnemy = hero . findNearestEnemy ( ) distance = hero . getDistanceTo ( ne…" at bounding box center [252, 241] width 121 height 250
click at [41, 368] on div "abcde fg 1 2 3 4 5 6 nearestEnemy = hero . findNearestEnemy ( ) distance = hero…" at bounding box center [294, 200] width 564 height 339
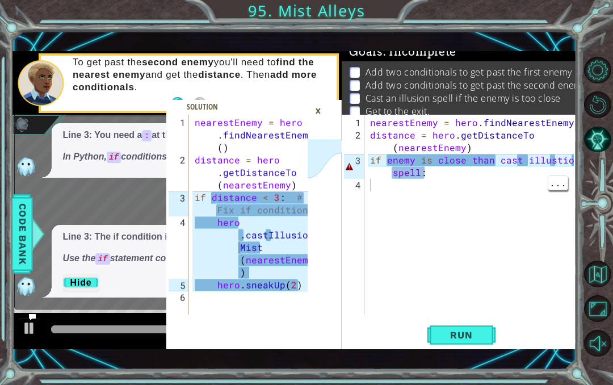
click at [315, 109] on div "×" at bounding box center [318, 110] width 18 height 19
